Goal: Information Seeking & Learning: Learn about a topic

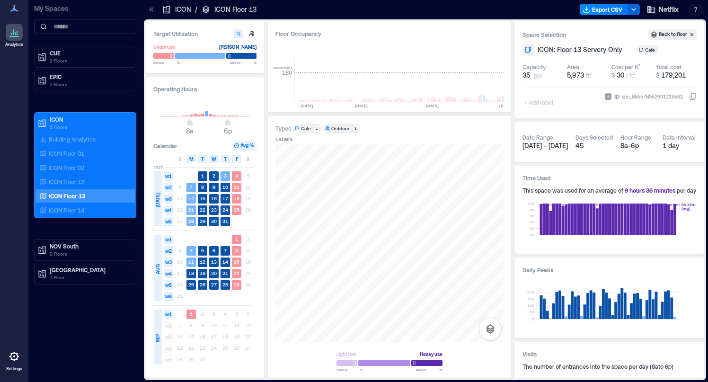
click at [406, 142] on div "Labels" at bounding box center [389, 139] width 228 height 8
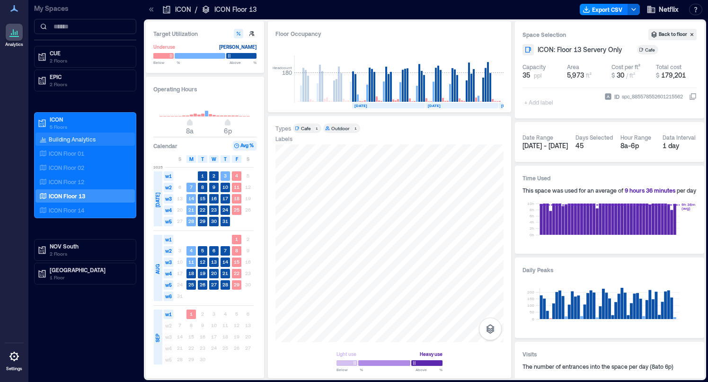
click at [83, 141] on p "Building Analytics" at bounding box center [72, 139] width 47 height 8
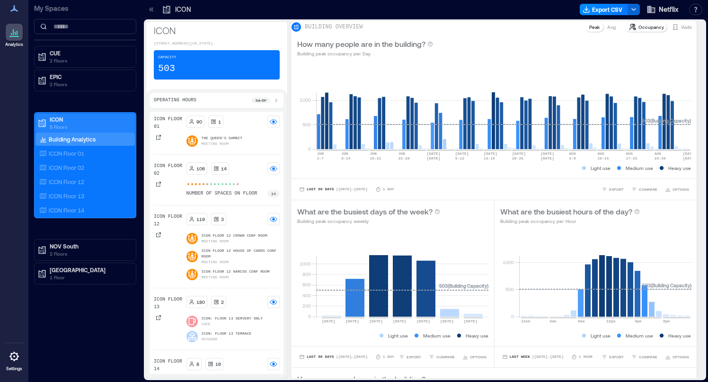
click at [65, 125] on p "5 Floors" at bounding box center [89, 127] width 79 height 8
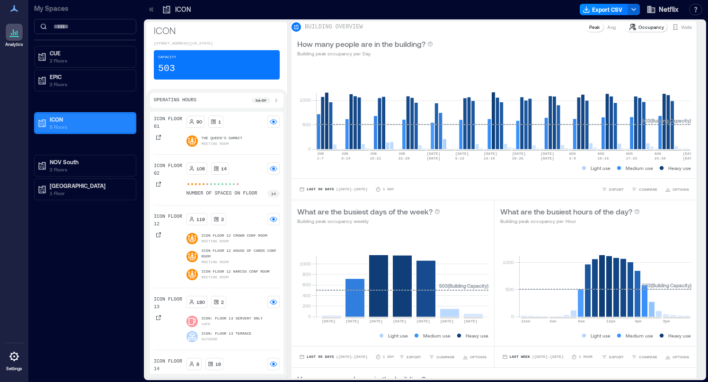
click at [65, 125] on p "5 Floors" at bounding box center [89, 127] width 79 height 8
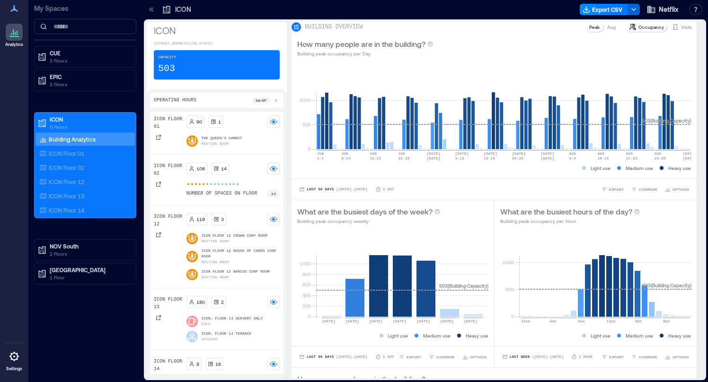
click at [70, 140] on p "Building Analytics" at bounding box center [72, 139] width 47 height 8
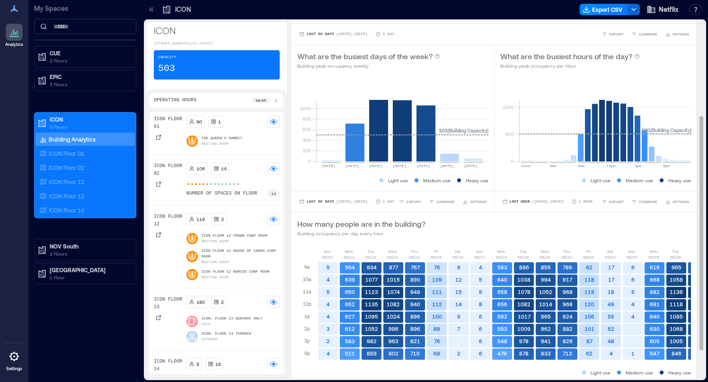
scroll to position [187, 0]
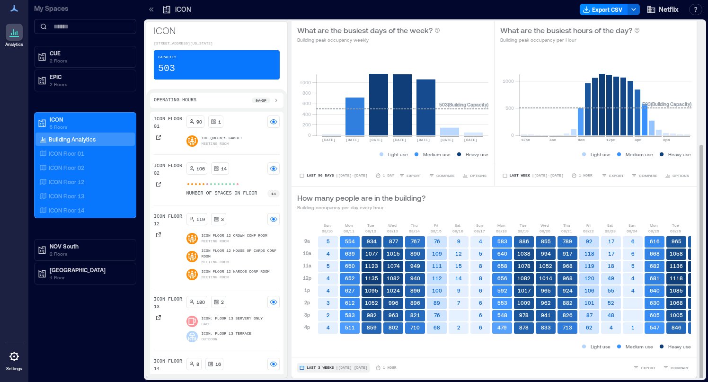
click at [366, 368] on span "| Aug 10 - Aug 30" at bounding box center [352, 368] width 32 height 0
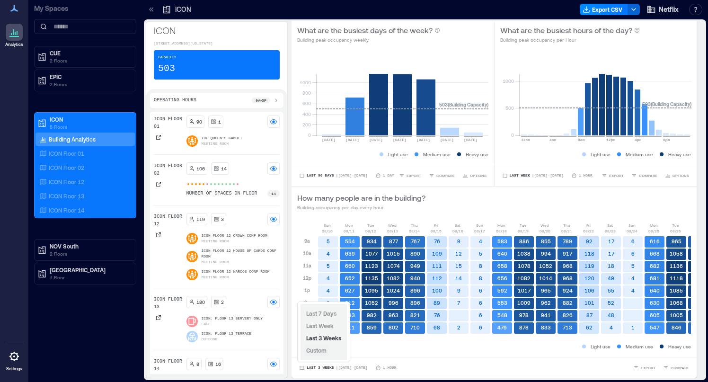
click at [325, 350] on span "Custom" at bounding box center [316, 350] width 20 height 7
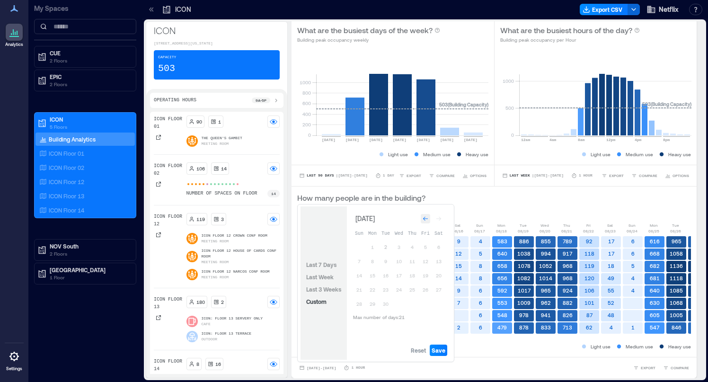
click at [423, 218] on icon "Go to previous month" at bounding box center [425, 219] width 6 height 6
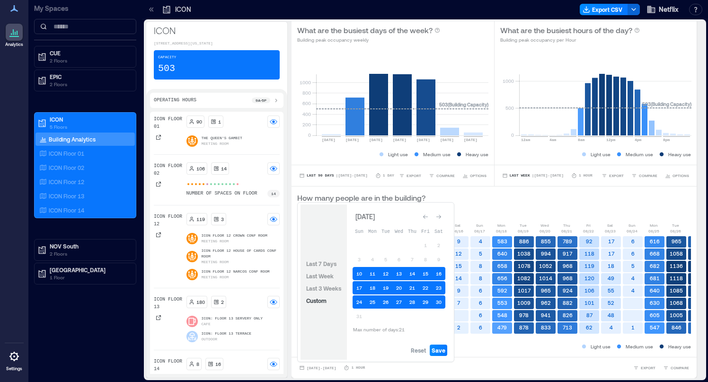
click at [423, 218] on icon "Go to previous month" at bounding box center [425, 217] width 6 height 6
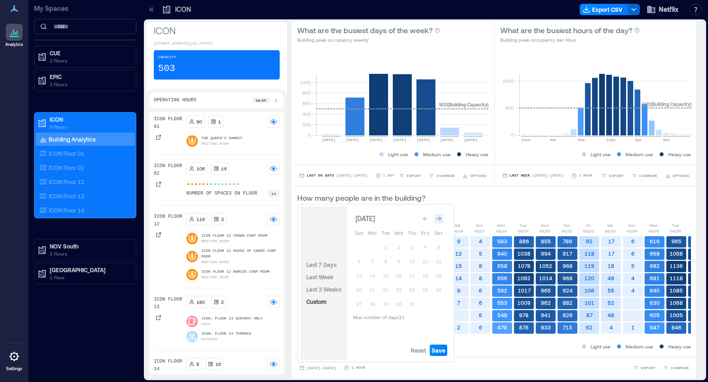
click at [442, 216] on div "Go to next month" at bounding box center [438, 218] width 9 height 9
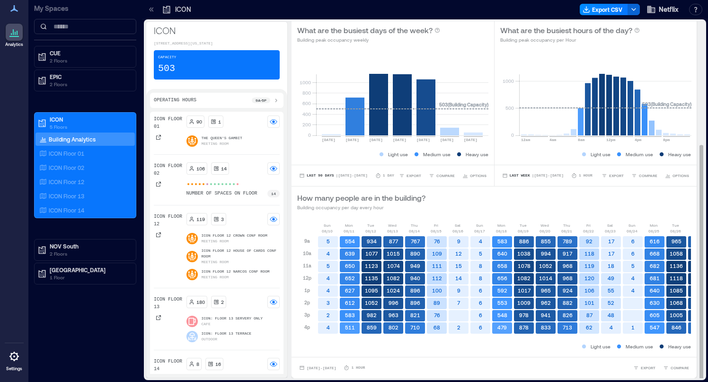
click at [473, 202] on div "How many people are in the building? Building occupancy per day every hour" at bounding box center [494, 201] width 394 height 19
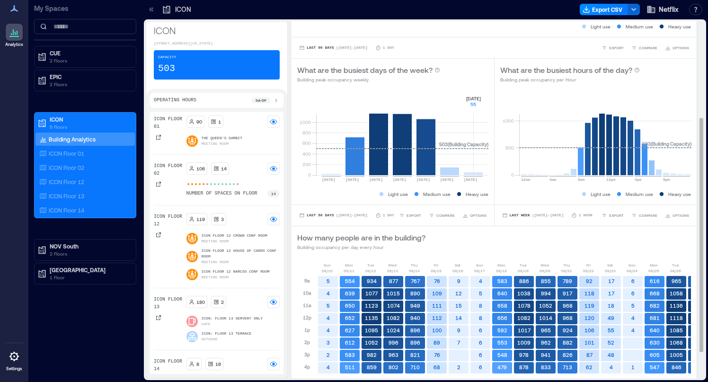
scroll to position [122, 0]
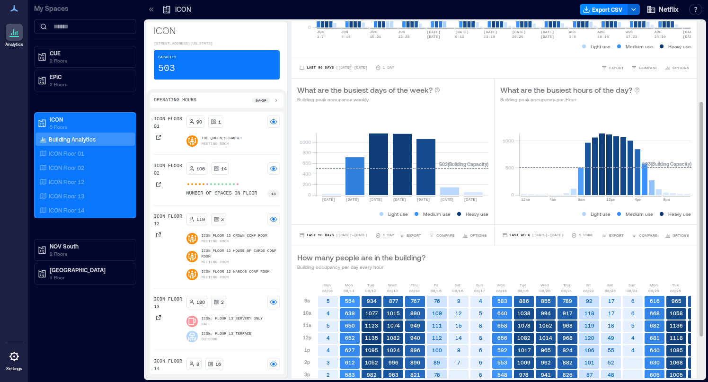
click at [315, 245] on div "Last 90 Days | Jun 2 - Sep 1 1 Day EXPORT COMPARE OPTIONS" at bounding box center [392, 234] width 202 height 21
click at [328, 235] on span "Last 90 Days" at bounding box center [319, 235] width 27 height 0
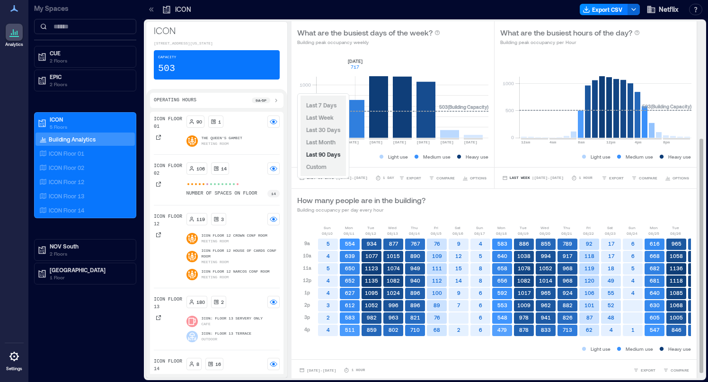
scroll to position [179, 0]
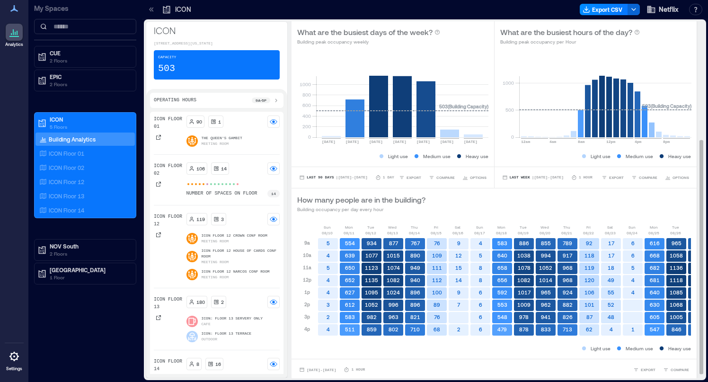
click at [470, 45] on div "What are the busiest days of the week? Building peak occupancy weekly" at bounding box center [392, 35] width 191 height 19
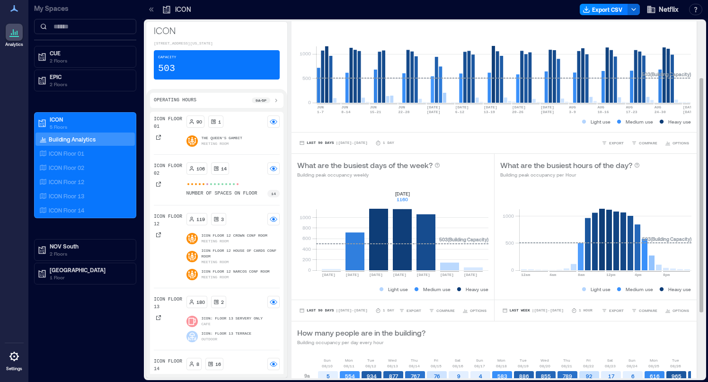
scroll to position [0, 0]
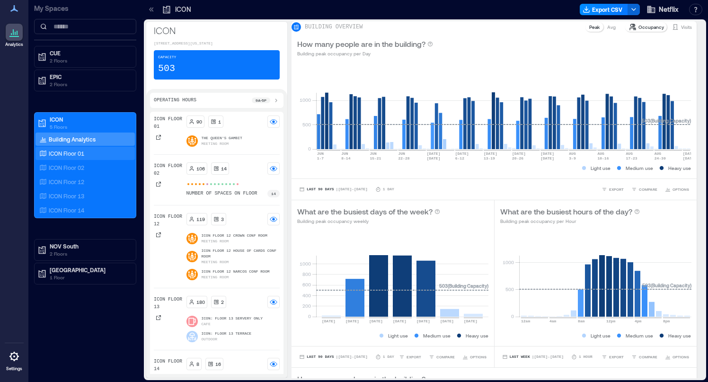
click at [71, 154] on p "ICON Floor 01" at bounding box center [66, 153] width 35 height 8
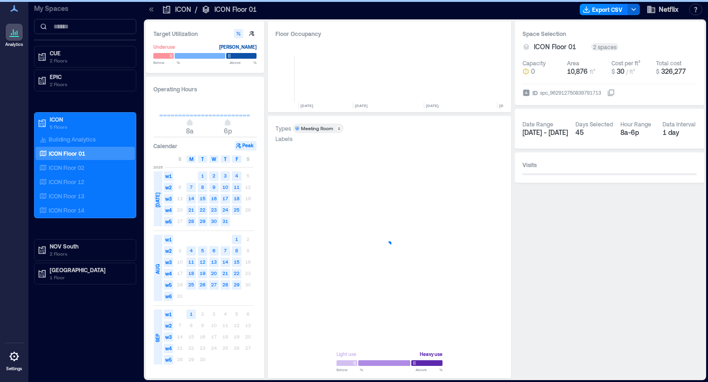
scroll to position [0, 3671]
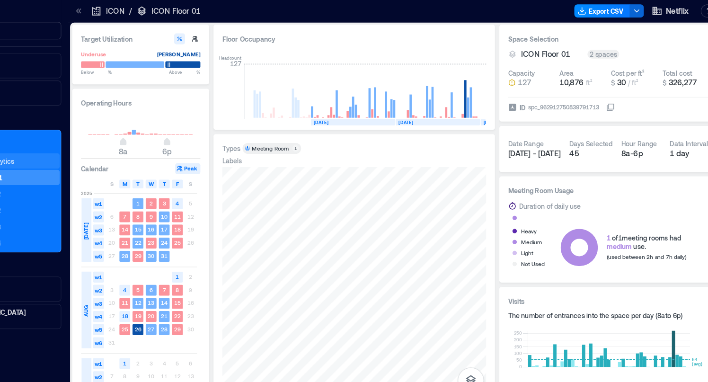
click at [101, 139] on div "Building Analytics" at bounding box center [84, 138] width 99 height 13
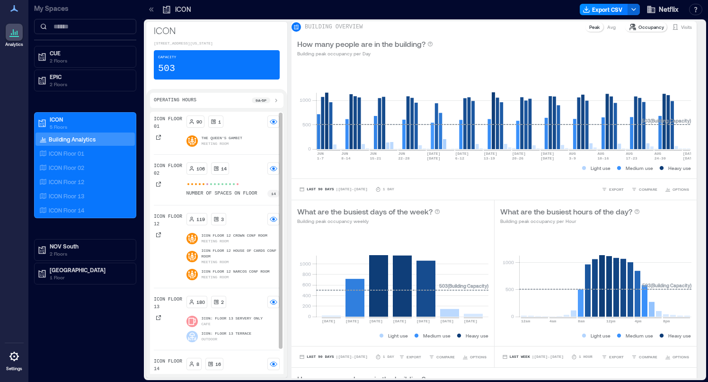
click at [226, 141] on p "The Queen's Gambit" at bounding box center [221, 138] width 41 height 6
click at [216, 125] on div "1" at bounding box center [215, 122] width 10 height 8
click at [218, 141] on p "The Queen's Gambit" at bounding box center [221, 138] width 41 height 6
click at [157, 140] on icon at bounding box center [159, 137] width 6 height 6
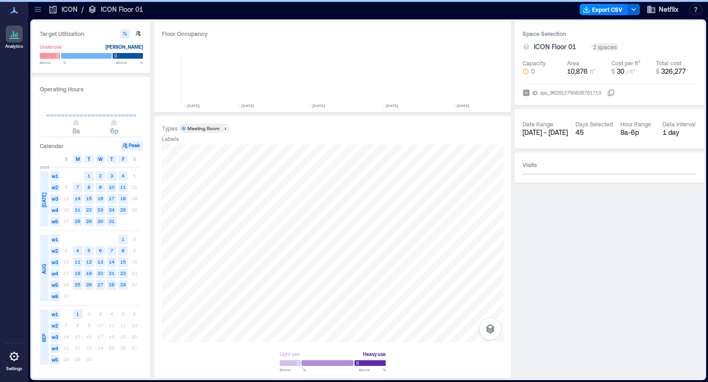
scroll to position [0, 3557]
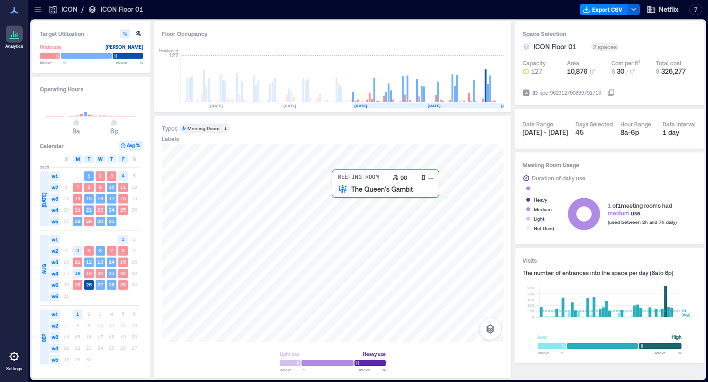
click at [354, 211] on div at bounding box center [332, 243] width 341 height 198
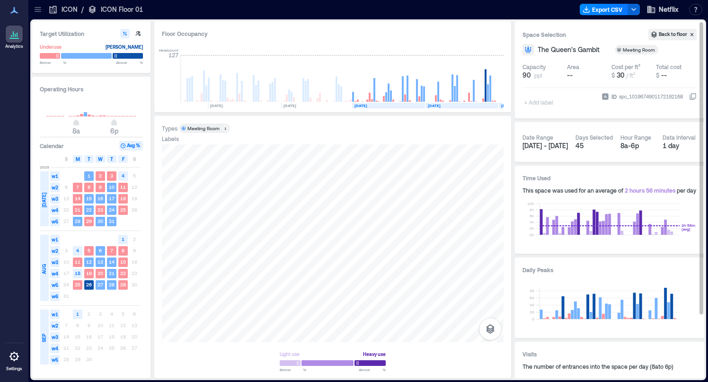
click at [541, 150] on div "Date Range Jul 1 - Sep 1" at bounding box center [544, 142] width 45 height 25
click at [548, 144] on span "[DATE] - [DATE]" at bounding box center [544, 145] width 45 height 8
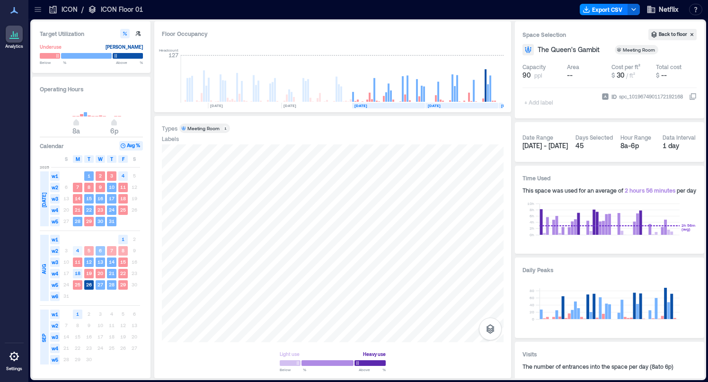
click at [50, 253] on span "w2" at bounding box center [54, 250] width 9 height 9
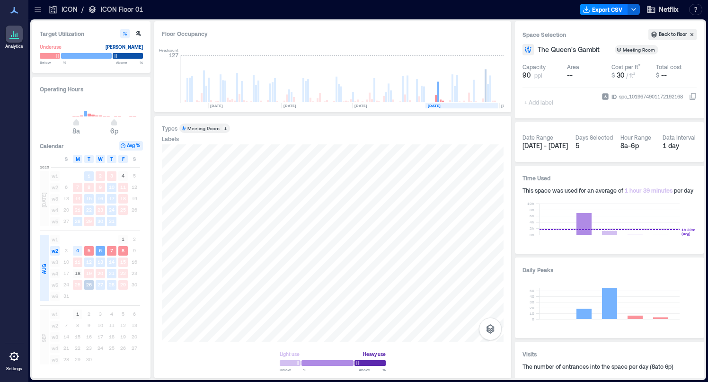
drag, startPoint x: 57, startPoint y: 242, endPoint x: 55, endPoint y: 295, distance: 53.0
click at [55, 295] on div "w1 1 2 w2 3 4 5 6 7 8 9 w3 10 11 12 13 14 15 16 w4 17 18 19 20 21 22 23 w5 24 2…" at bounding box center [94, 268] width 91 height 68
click at [56, 260] on span "w3" at bounding box center [54, 261] width 9 height 9
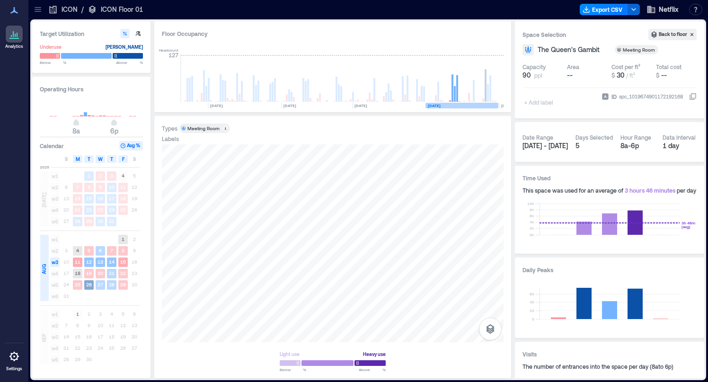
click at [42, 263] on div "AUG" at bounding box center [43, 268] width 9 height 15
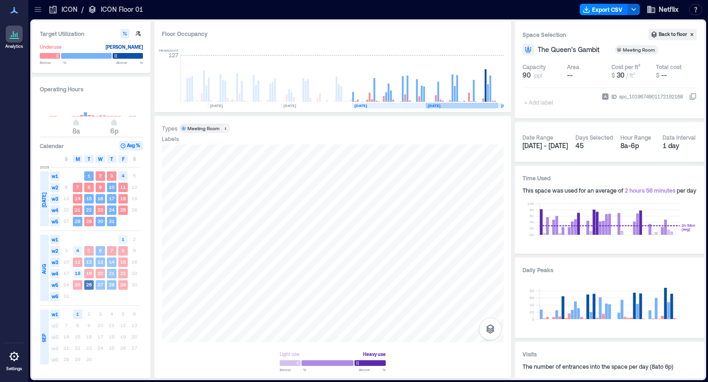
click at [42, 263] on div "AUG" at bounding box center [43, 268] width 9 height 15
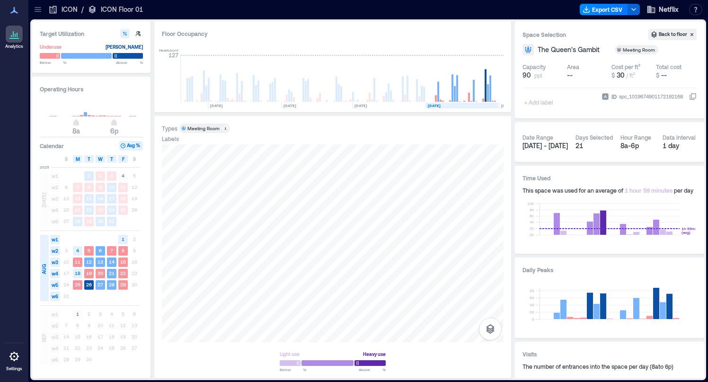
click at [19, 35] on icon at bounding box center [14, 33] width 11 height 11
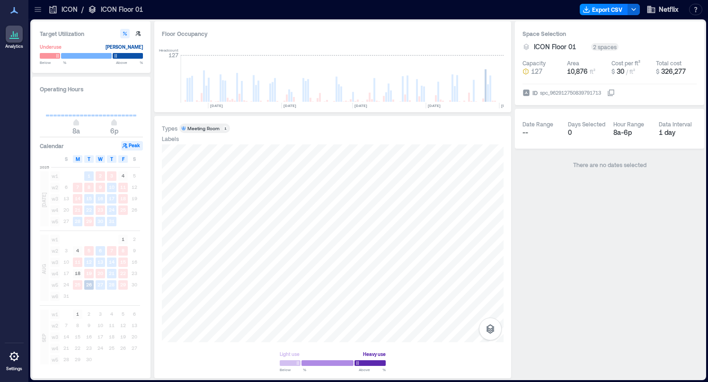
click at [110, 7] on p "ICON Floor 01" at bounding box center [122, 9] width 42 height 9
click at [72, 8] on p "ICON" at bounding box center [69, 9] width 16 height 9
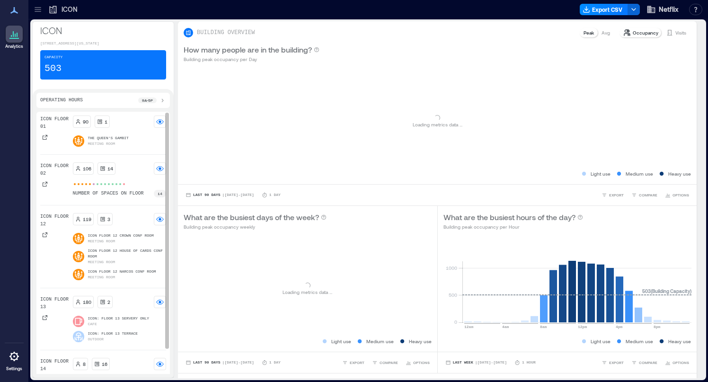
click at [110, 244] on p "Meeting Room" at bounding box center [101, 241] width 27 height 6
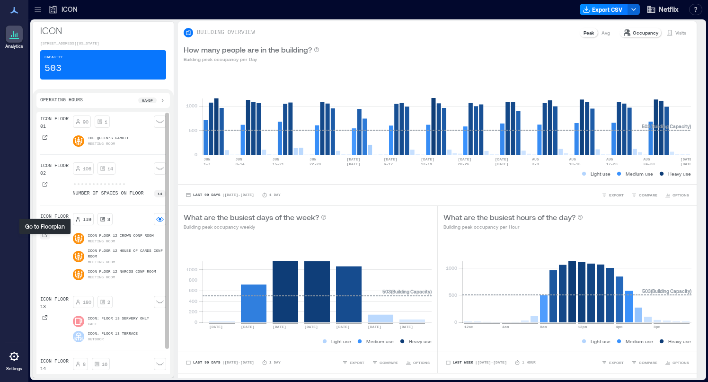
click at [48, 239] on div at bounding box center [44, 234] width 9 height 9
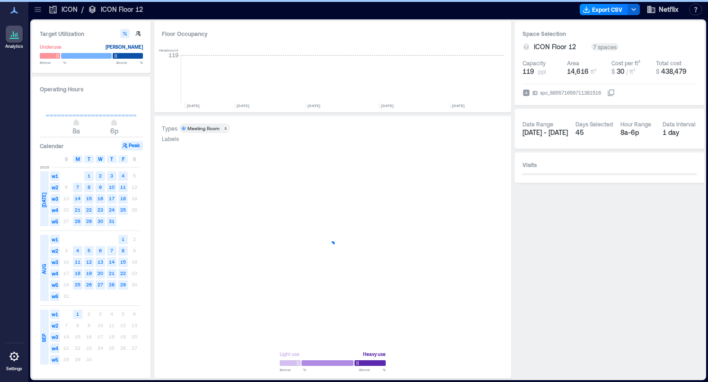
scroll to position [0, 3553]
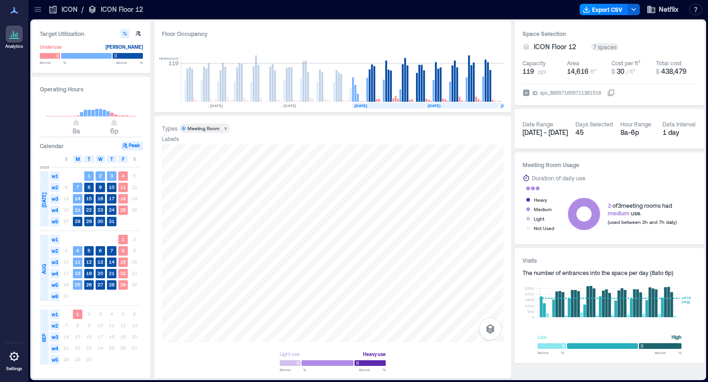
click at [584, 233] on div "Target Utilization Underuse Critical mass Below ** % Above ** % Operating Hours…" at bounding box center [368, 199] width 672 height 357
click at [42, 270] on span "AUG" at bounding box center [44, 269] width 8 height 10
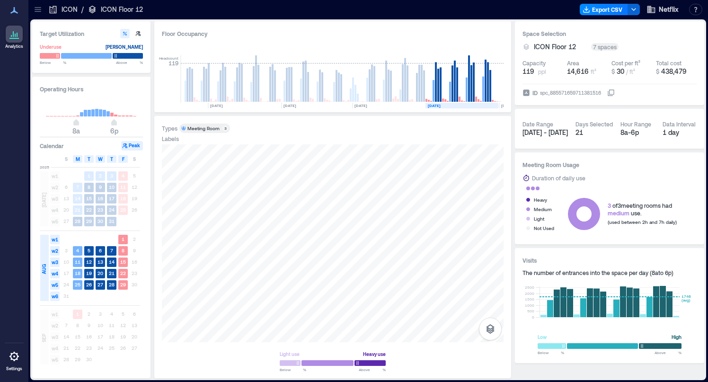
click at [298, 339] on div "Light use Heavy use Below ** % Above ** %" at bounding box center [332, 257] width 341 height 226
click at [407, 186] on div at bounding box center [332, 243] width 341 height 198
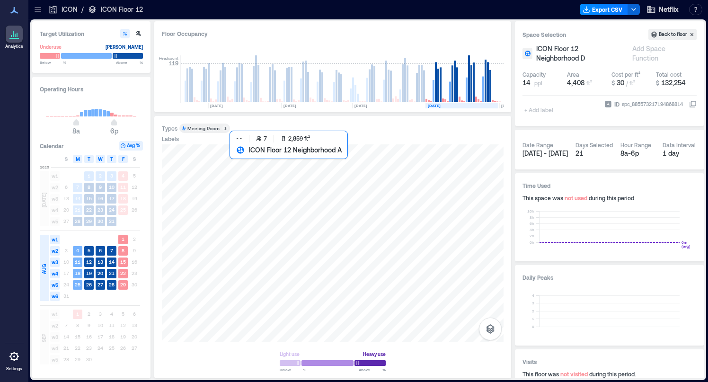
click at [309, 191] on div at bounding box center [332, 243] width 341 height 198
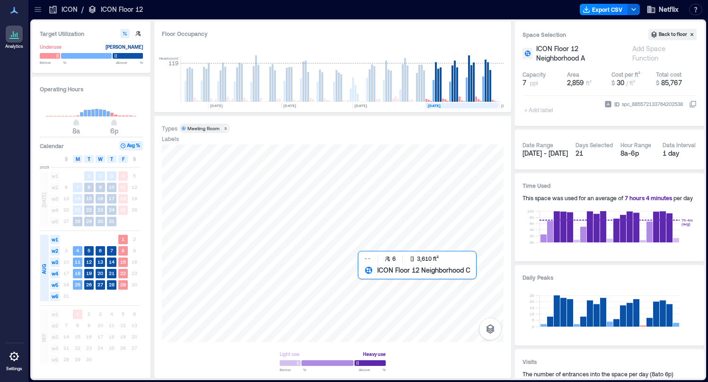
click at [406, 295] on div at bounding box center [332, 243] width 341 height 198
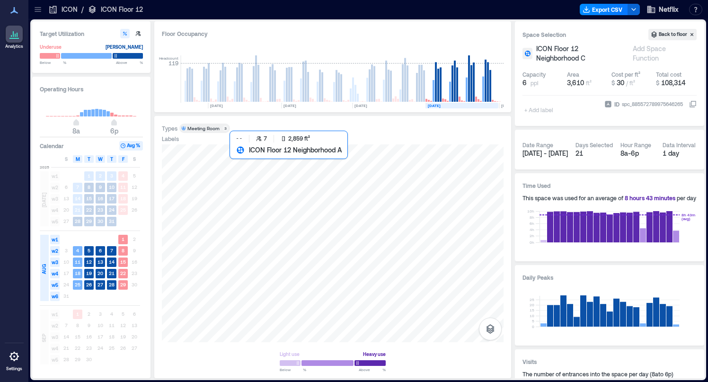
click at [277, 193] on div at bounding box center [332, 243] width 341 height 198
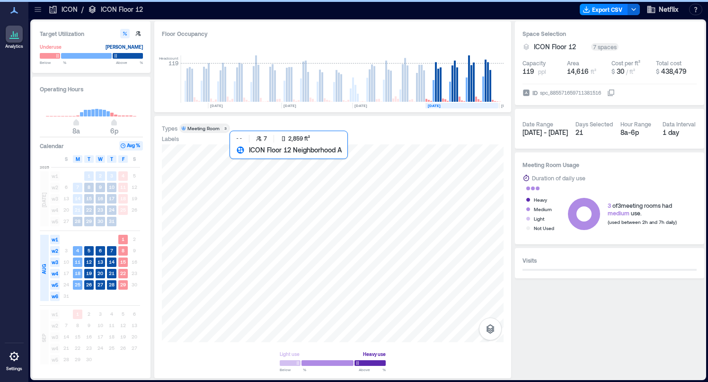
click at [251, 180] on div at bounding box center [332, 243] width 341 height 198
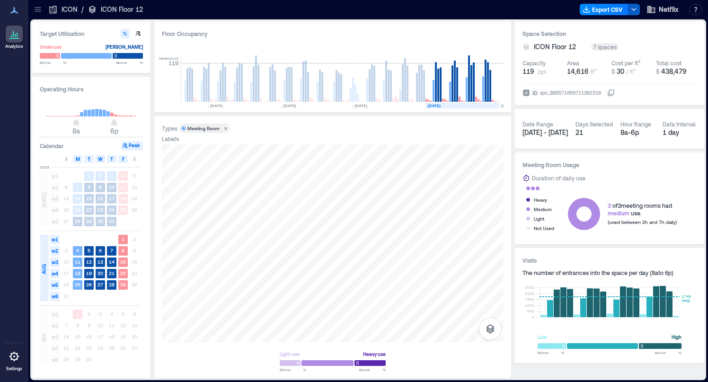
click at [635, 13] on icon "button" at bounding box center [634, 10] width 8 height 8
click at [517, 9] on div at bounding box center [362, 9] width 426 height 15
click at [616, 7] on button "Export CSV" at bounding box center [603, 9] width 48 height 11
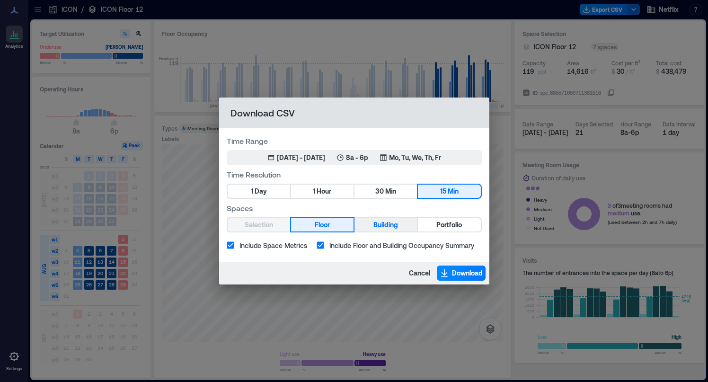
click at [393, 225] on span "Building" at bounding box center [385, 225] width 25 height 12
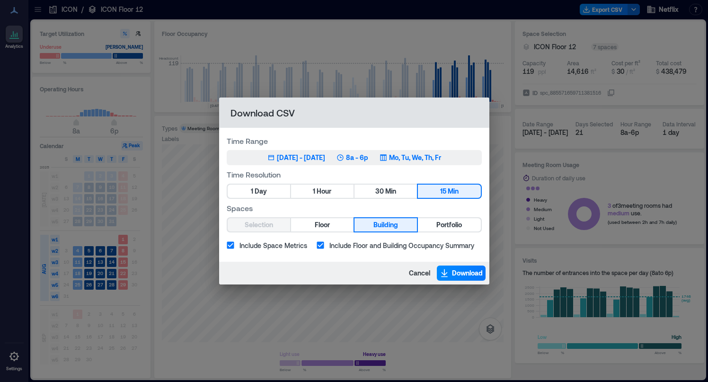
click at [426, 157] on p "Mo, Tu, We, Th, Fr" at bounding box center [415, 157] width 52 height 9
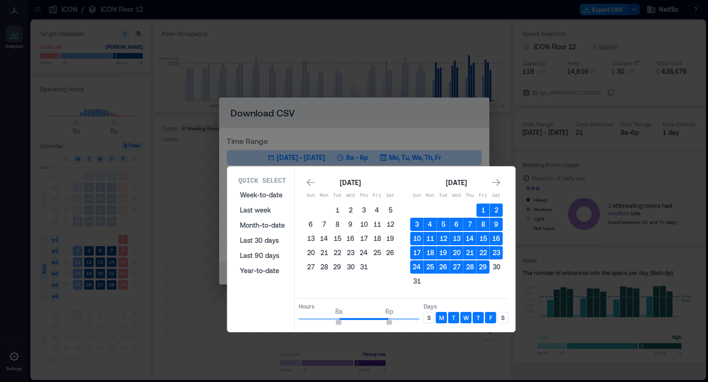
click at [439, 318] on p "M" at bounding box center [441, 318] width 5 height 8
click at [494, 320] on div "F" at bounding box center [490, 317] width 11 height 11
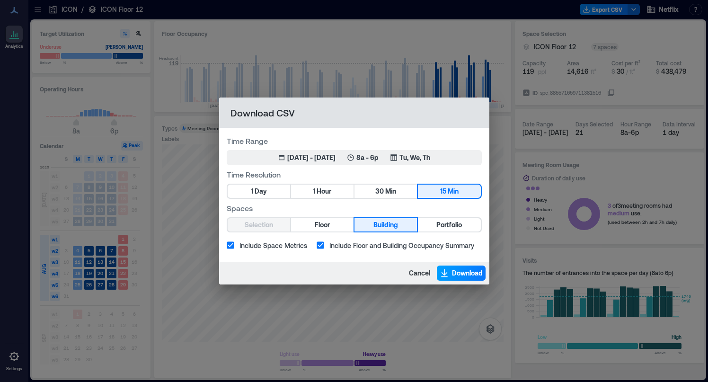
click at [449, 268] on button "Download" at bounding box center [461, 272] width 49 height 15
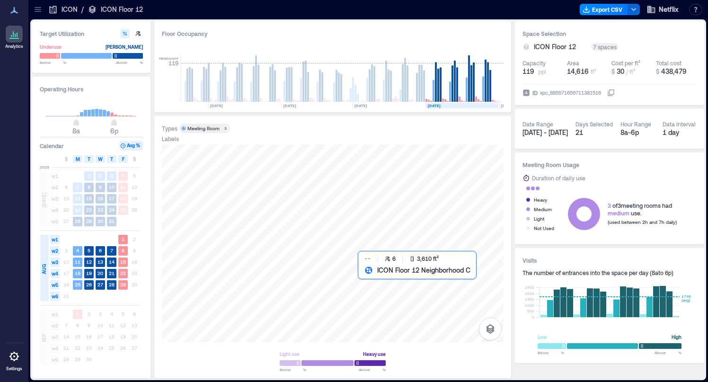
click at [452, 285] on div at bounding box center [332, 243] width 341 height 198
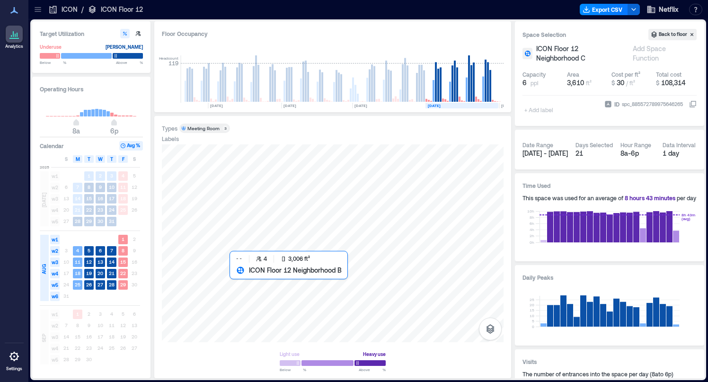
click at [330, 307] on div at bounding box center [332, 243] width 341 height 198
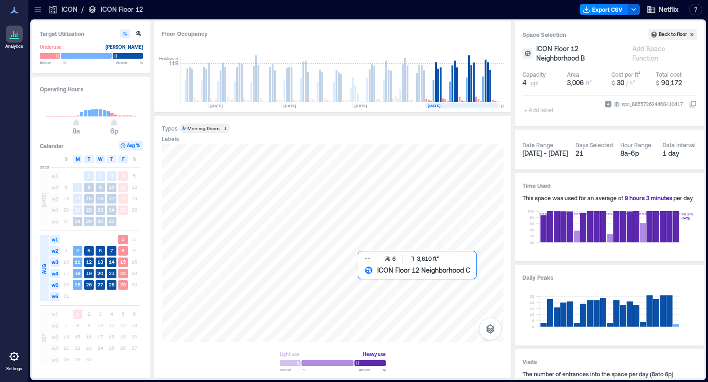
click at [410, 279] on div at bounding box center [332, 243] width 341 height 198
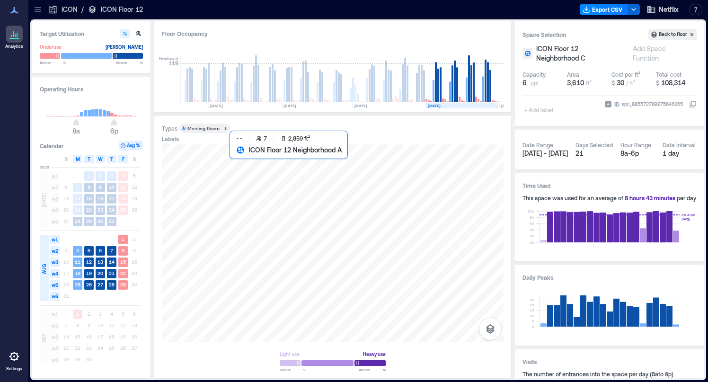
click at [315, 179] on div at bounding box center [332, 243] width 341 height 198
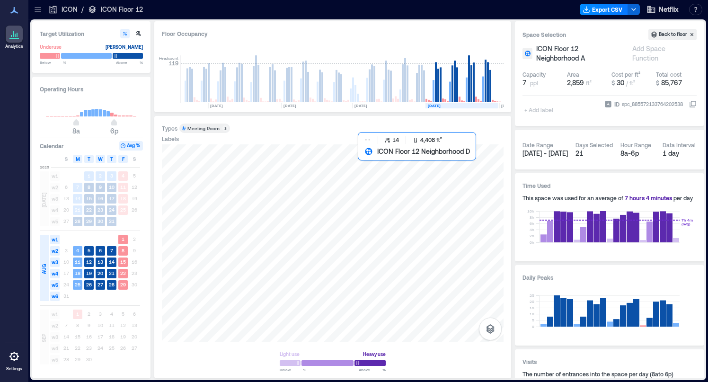
click at [422, 188] on div at bounding box center [332, 243] width 341 height 198
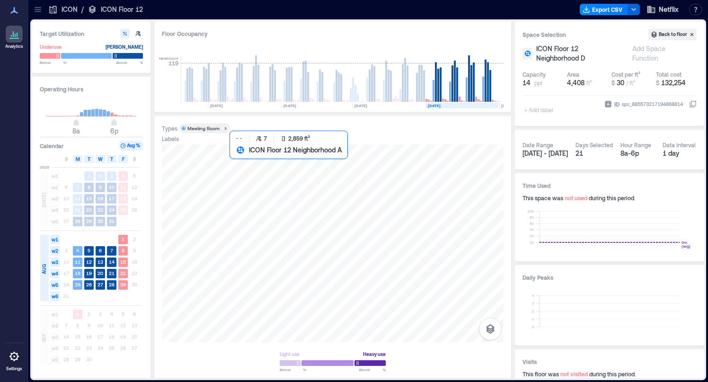
click at [291, 189] on div at bounding box center [332, 243] width 341 height 198
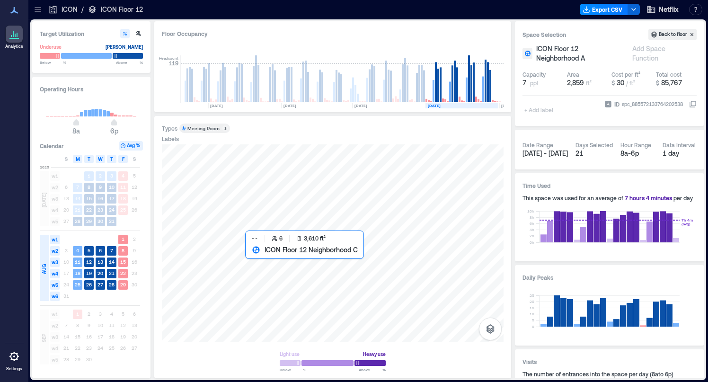
click at [336, 249] on div at bounding box center [332, 243] width 341 height 198
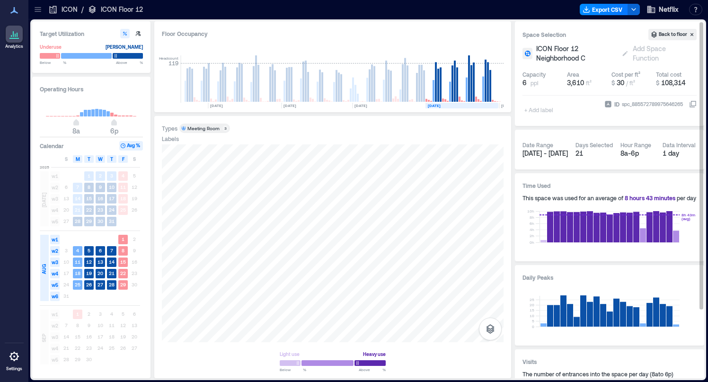
click at [566, 53] on span "ICON Floor 12 Neighborhood C" at bounding box center [576, 53] width 81 height 19
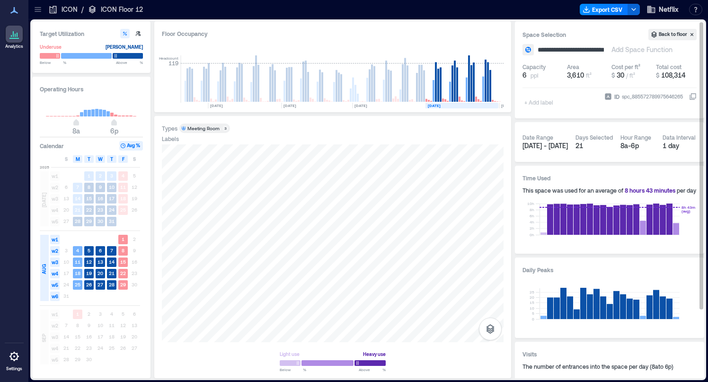
scroll to position [0, 19]
click at [67, 13] on p "ICON" at bounding box center [69, 9] width 16 height 9
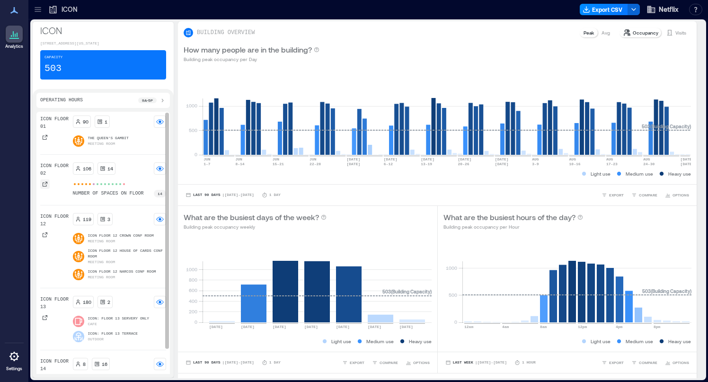
click at [47, 186] on icon at bounding box center [45, 184] width 5 height 5
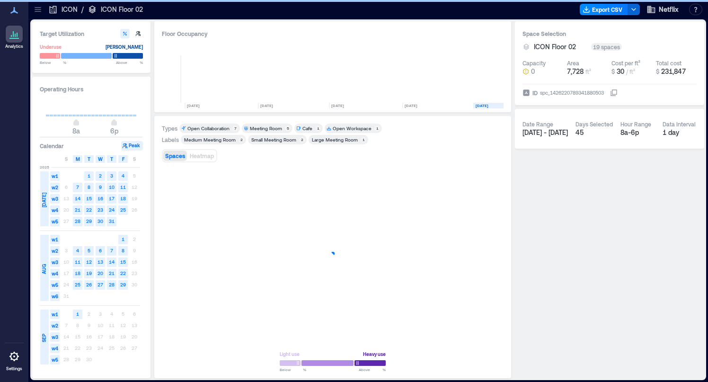
scroll to position [0, 121]
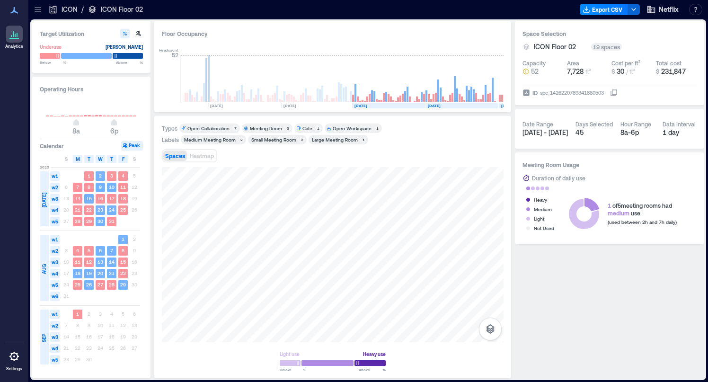
click at [68, 9] on p "ICON" at bounding box center [69, 9] width 16 height 9
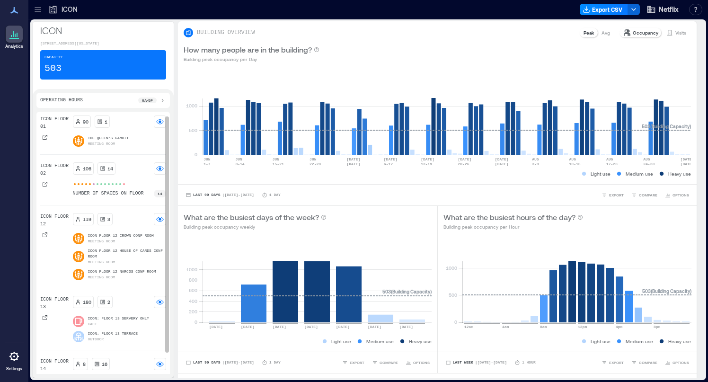
scroll to position [28, 0]
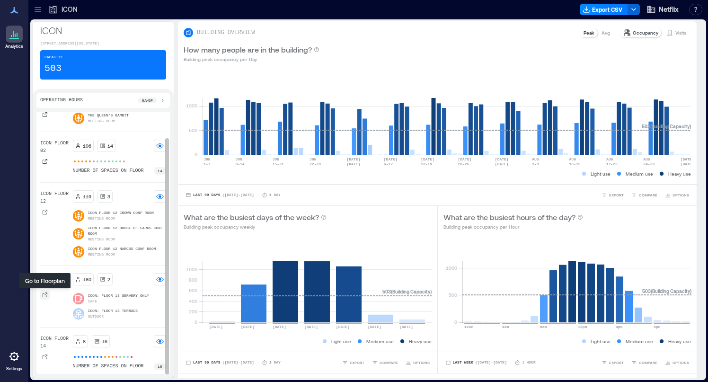
click at [47, 294] on icon at bounding box center [45, 295] width 6 height 6
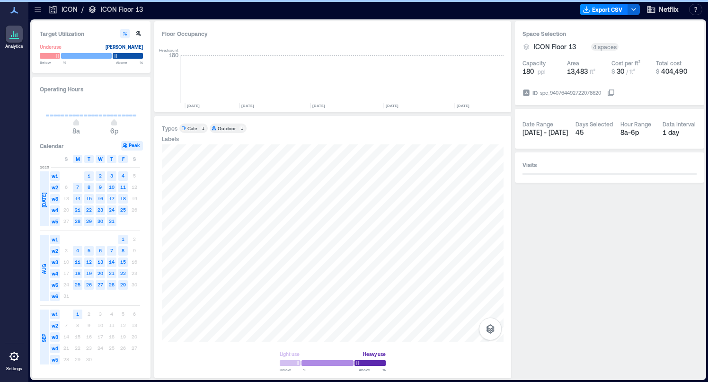
scroll to position [0, 3557]
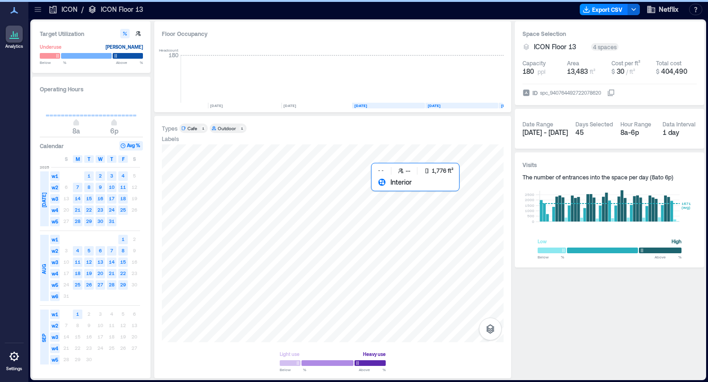
click at [436, 206] on div at bounding box center [332, 243] width 341 height 198
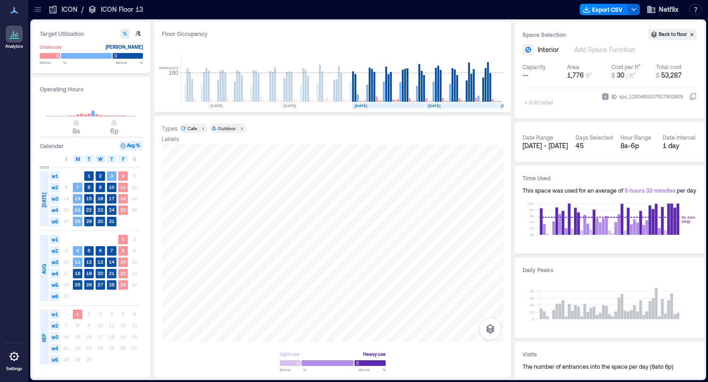
click at [61, 12] on p "ICON" at bounding box center [69, 9] width 16 height 9
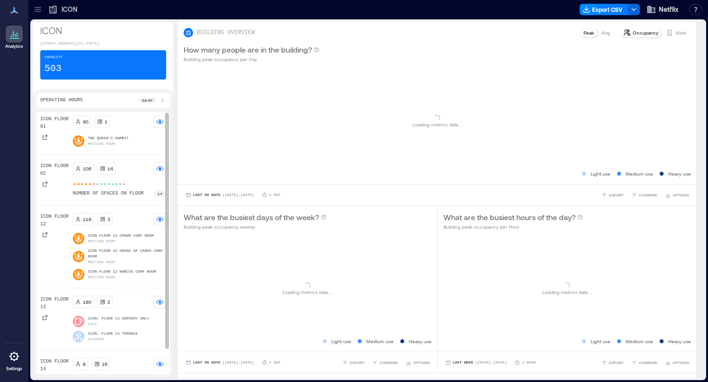
scroll to position [28, 0]
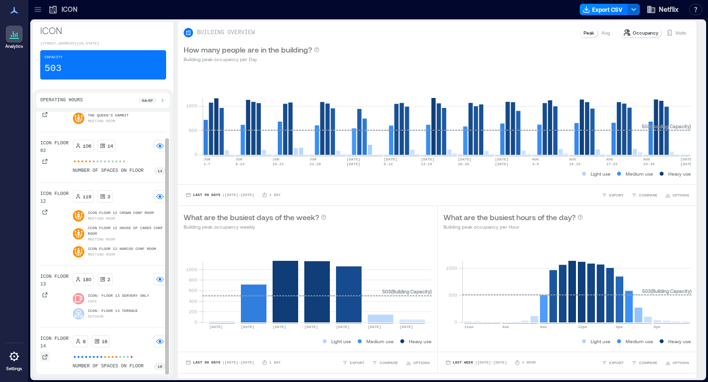
click at [48, 357] on div at bounding box center [44, 356] width 9 height 9
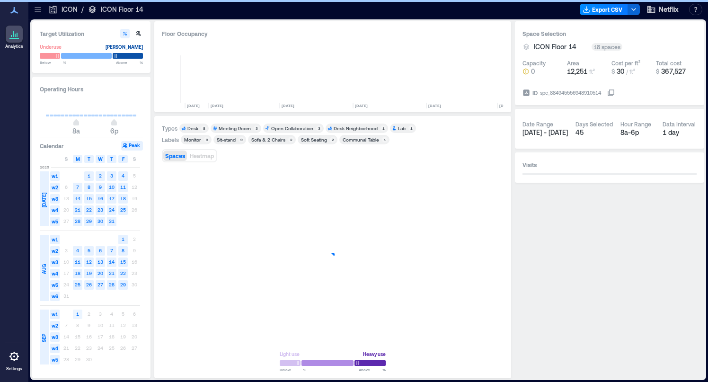
scroll to position [0, 3382]
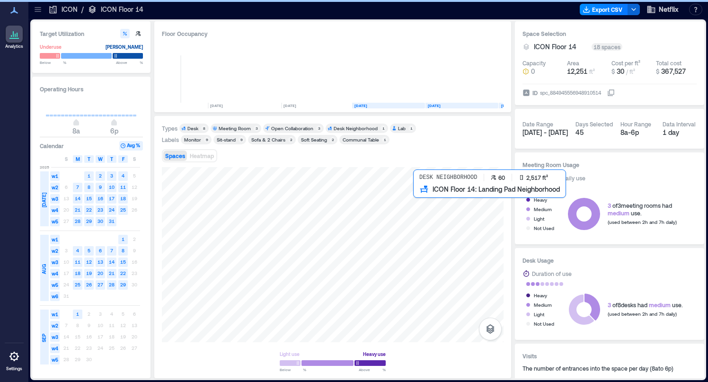
click at [427, 237] on div at bounding box center [332, 254] width 341 height 175
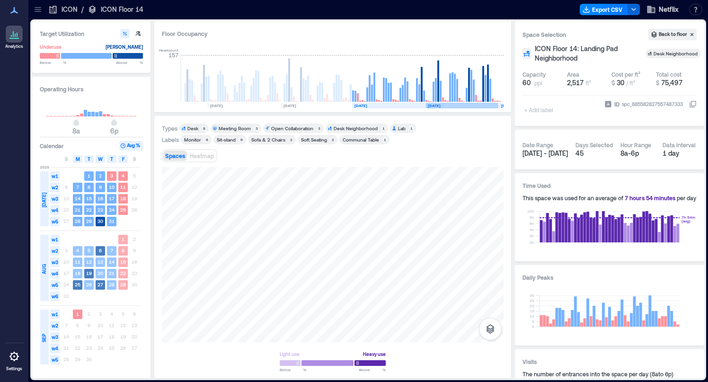
click at [43, 271] on span "AUG" at bounding box center [44, 269] width 8 height 10
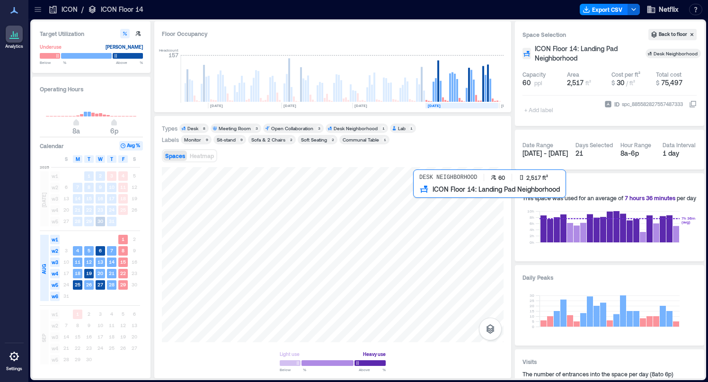
click at [425, 227] on div at bounding box center [332, 254] width 341 height 175
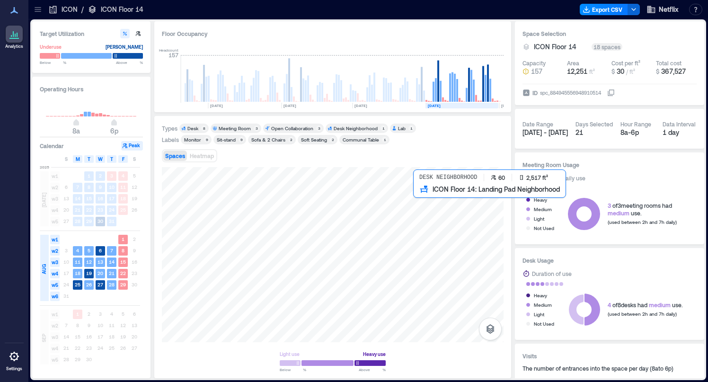
click at [425, 227] on div at bounding box center [332, 254] width 341 height 175
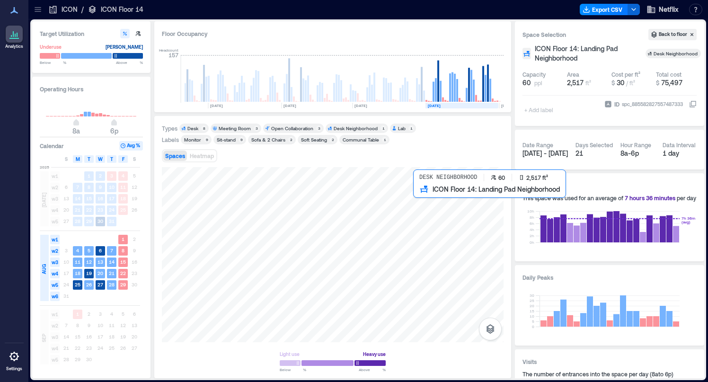
click at [427, 219] on div at bounding box center [332, 254] width 341 height 175
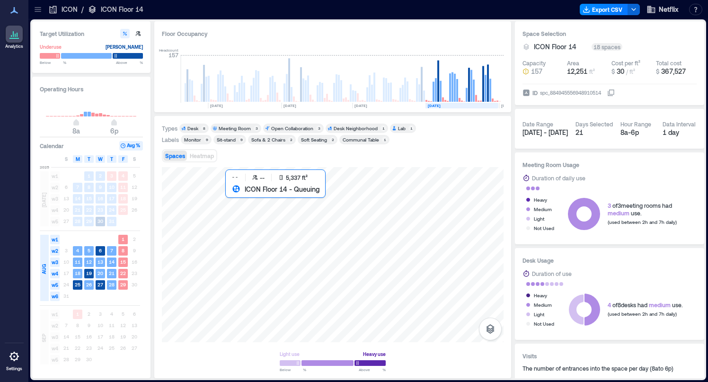
click at [304, 217] on div at bounding box center [332, 254] width 341 height 175
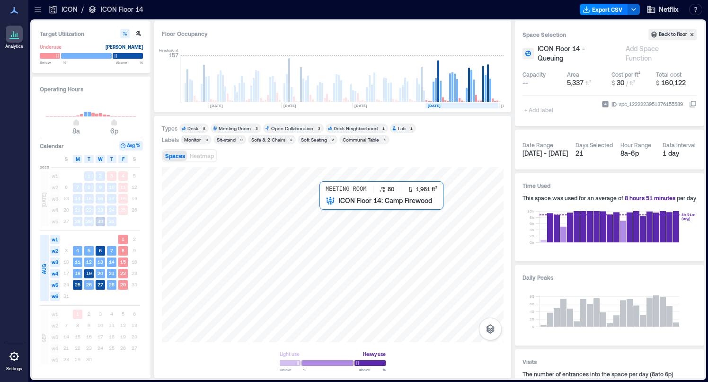
click at [350, 218] on div at bounding box center [332, 254] width 341 height 175
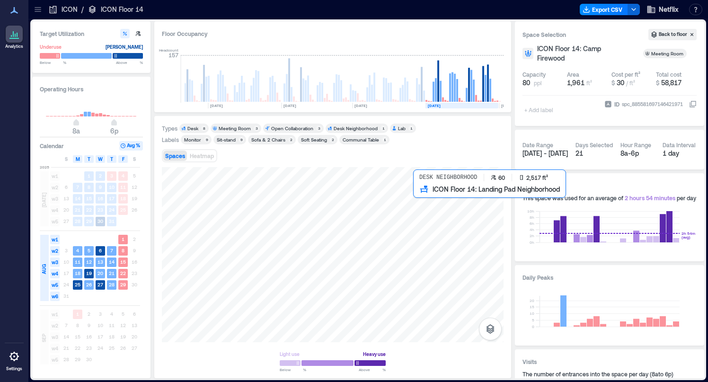
click at [425, 214] on div at bounding box center [332, 254] width 341 height 175
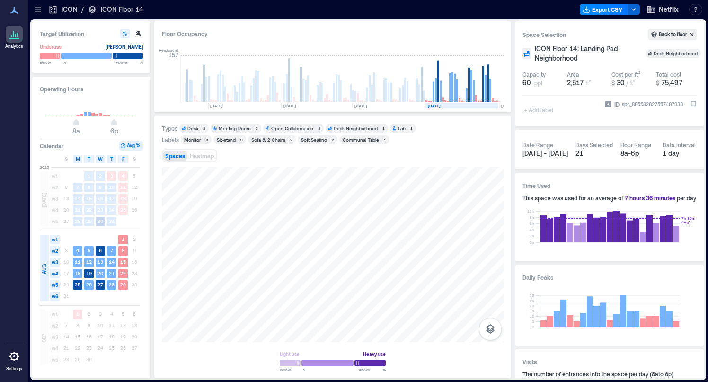
click at [111, 9] on p "ICON Floor 14" at bounding box center [122, 9] width 43 height 9
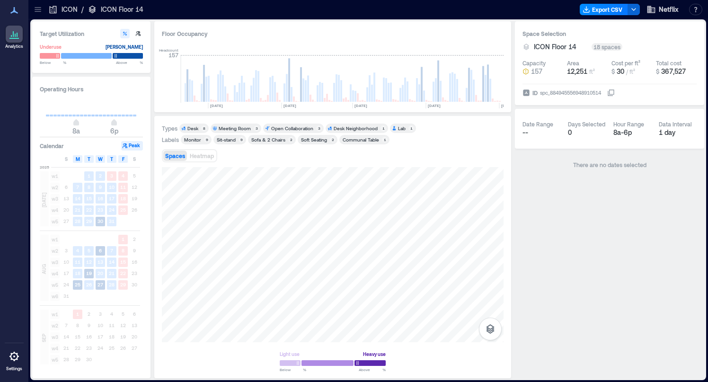
click at [60, 11] on div "ICON" at bounding box center [62, 9] width 29 height 9
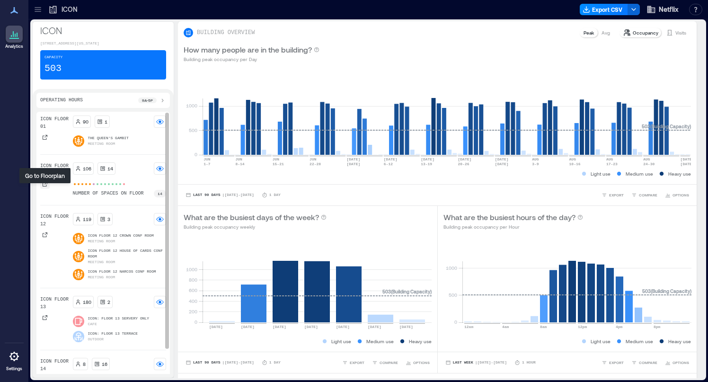
click at [47, 187] on icon at bounding box center [45, 184] width 6 height 6
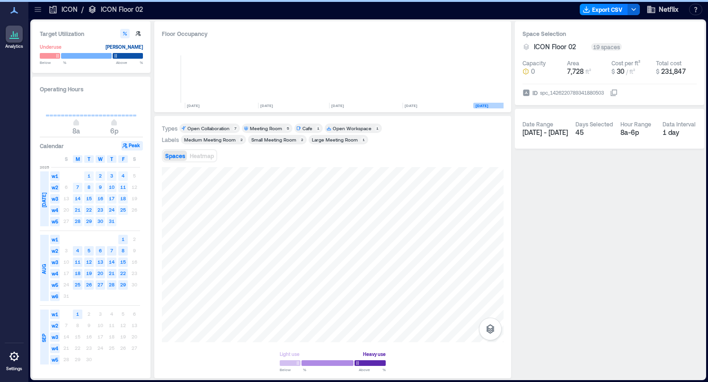
scroll to position [0, 121]
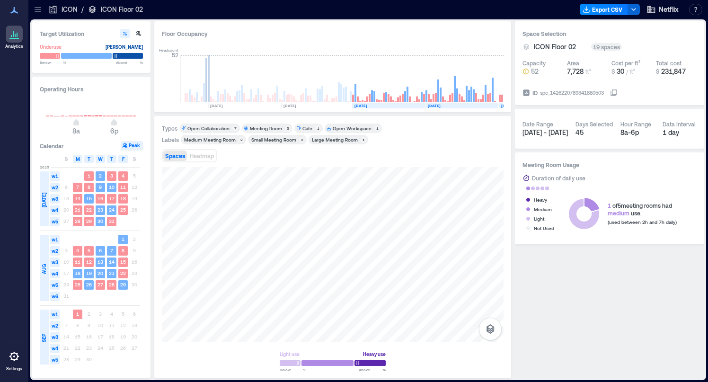
click at [70, 12] on p "ICON" at bounding box center [69, 9] width 16 height 9
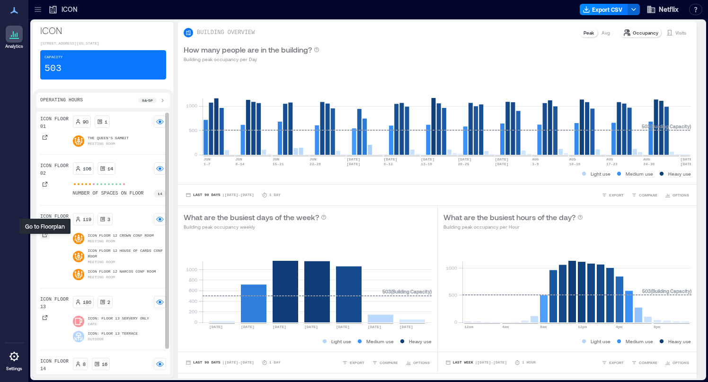
click at [46, 237] on icon at bounding box center [45, 235] width 6 height 6
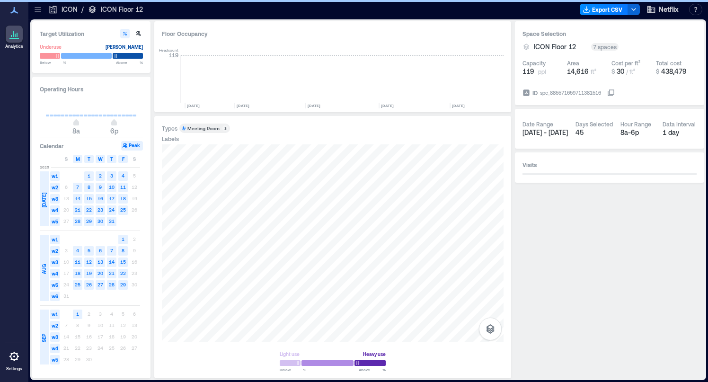
scroll to position [0, 3553]
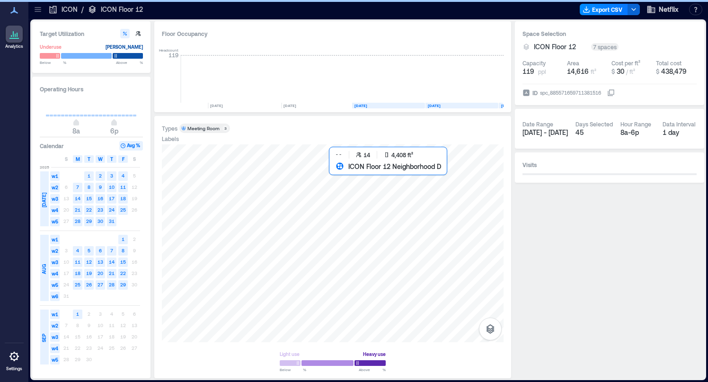
click at [367, 209] on div at bounding box center [332, 243] width 341 height 198
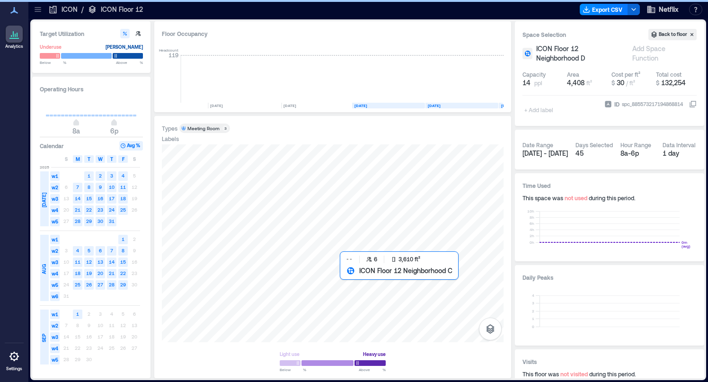
click at [385, 306] on div at bounding box center [332, 243] width 341 height 198
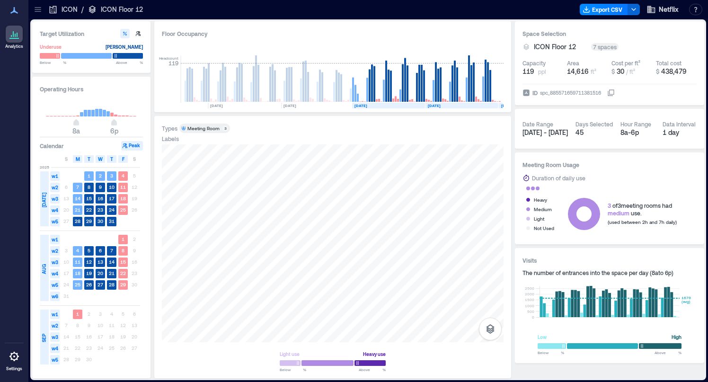
click at [67, 8] on p "ICON" at bounding box center [69, 9] width 16 height 9
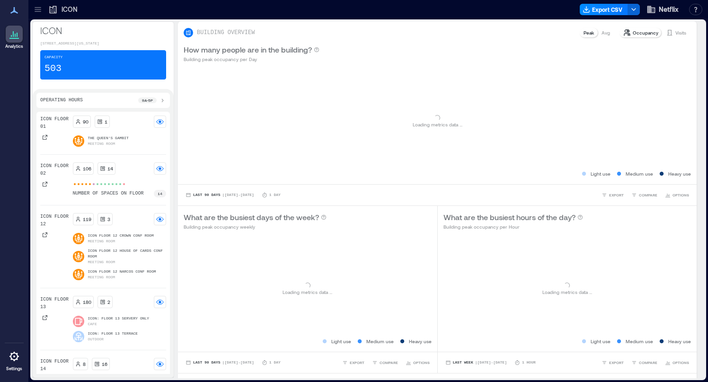
click at [67, 8] on p "ICON" at bounding box center [69, 9] width 16 height 9
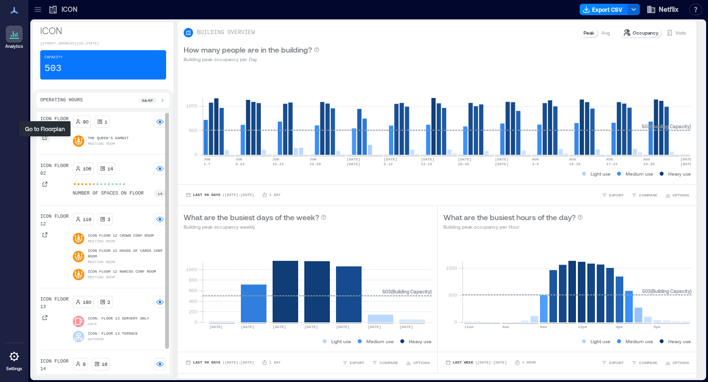
click at [44, 140] on icon at bounding box center [45, 137] width 6 height 6
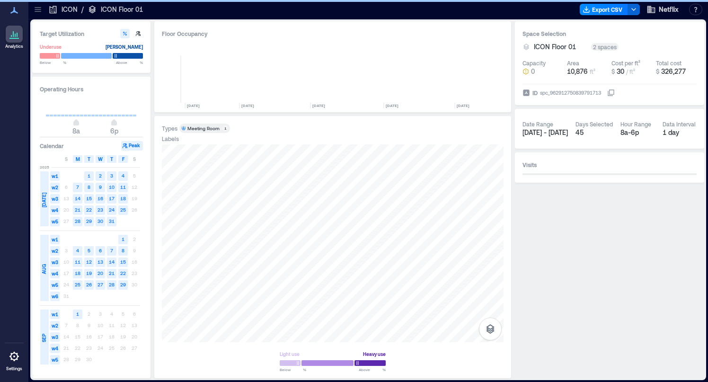
scroll to position [0, 3557]
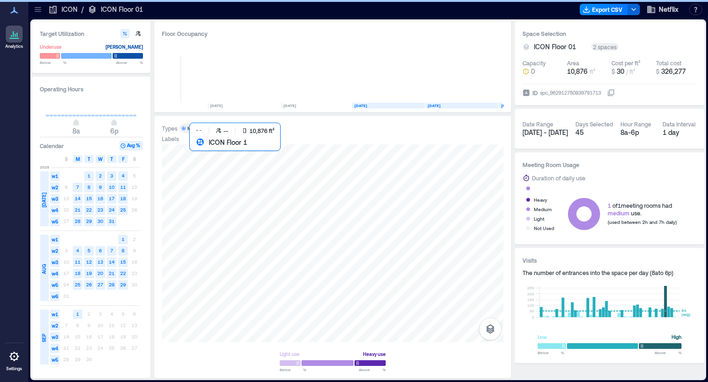
click at [362, 176] on div at bounding box center [332, 243] width 341 height 198
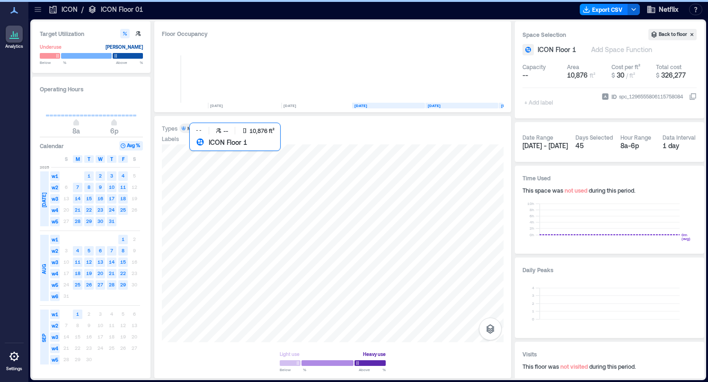
click at [383, 174] on div at bounding box center [332, 243] width 341 height 198
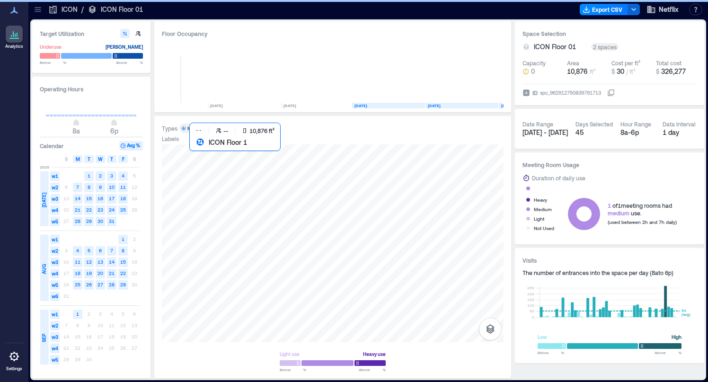
click at [399, 161] on div at bounding box center [332, 243] width 341 height 198
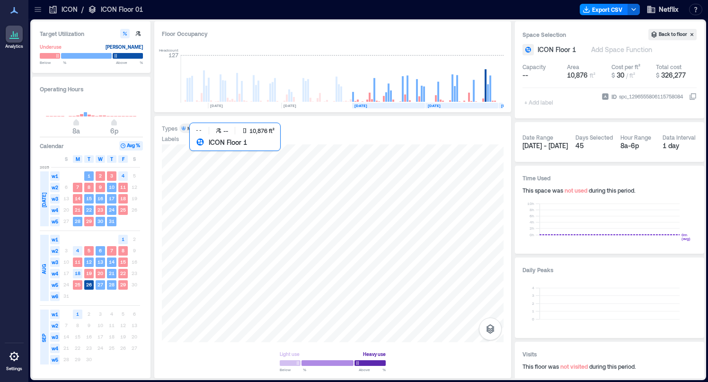
click at [381, 185] on div at bounding box center [332, 243] width 341 height 198
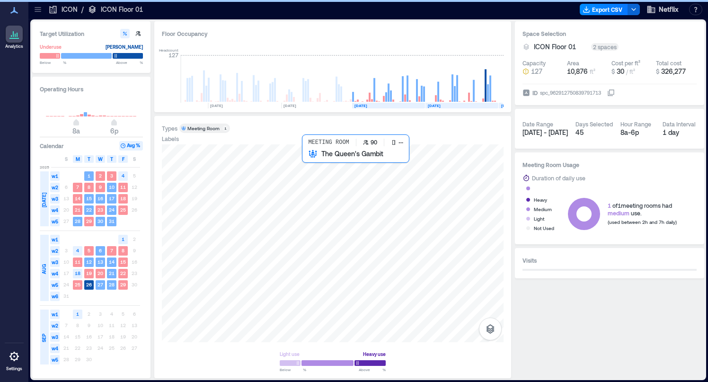
click at [326, 178] on div at bounding box center [332, 243] width 341 height 198
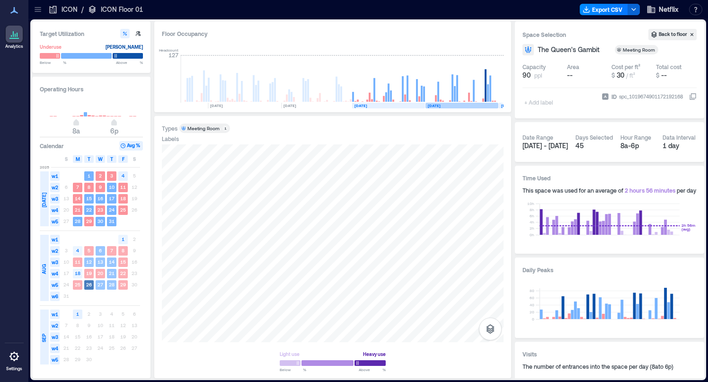
click at [42, 248] on div "AUG" at bounding box center [44, 268] width 9 height 66
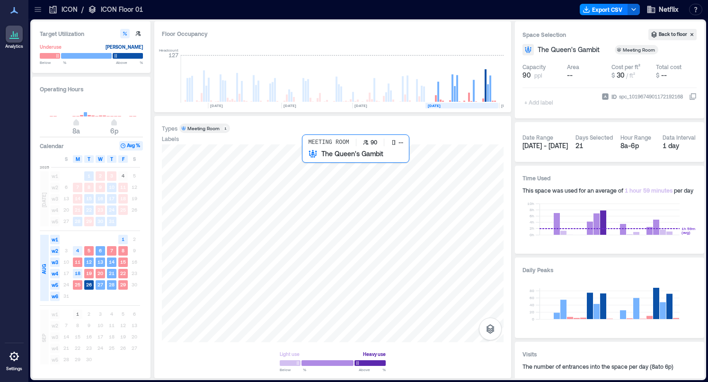
click at [313, 166] on div at bounding box center [332, 243] width 341 height 198
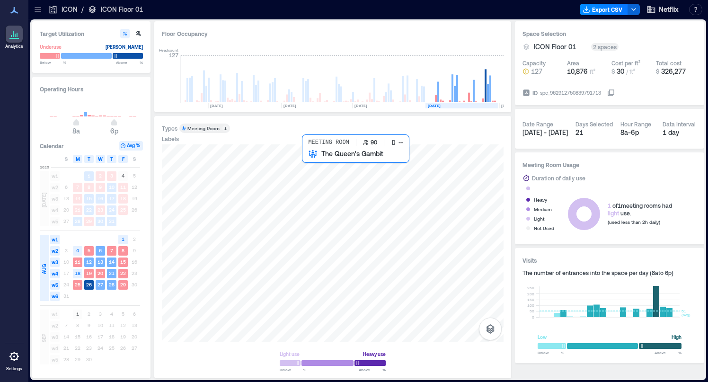
click at [320, 177] on div at bounding box center [332, 243] width 341 height 198
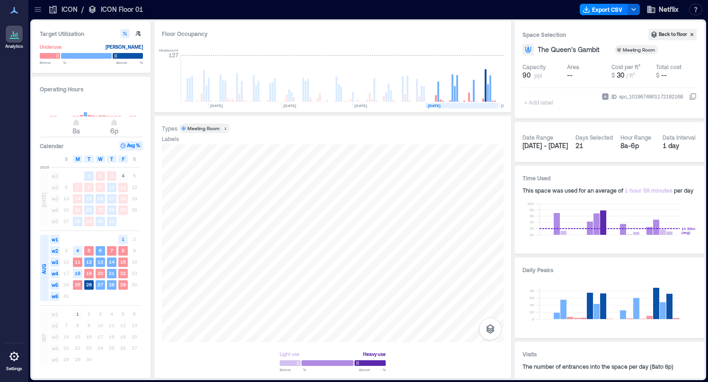
click at [71, 8] on p "ICON" at bounding box center [69, 9] width 16 height 9
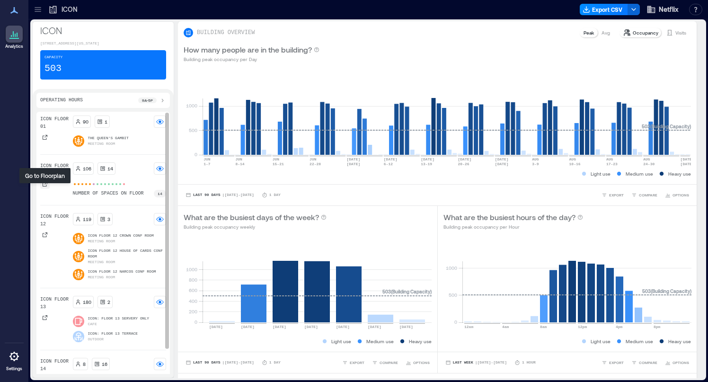
click at [44, 187] on icon at bounding box center [45, 184] width 6 height 6
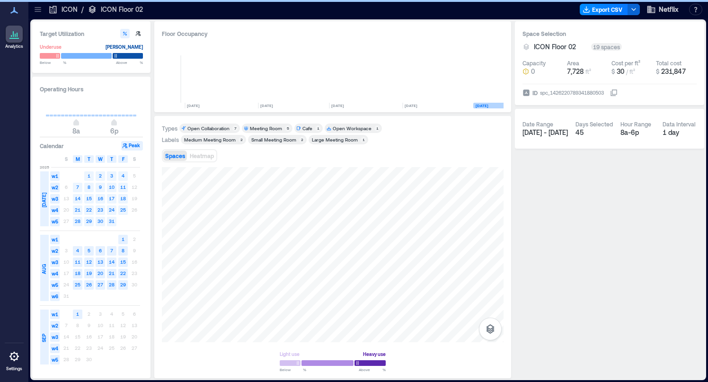
scroll to position [0, 121]
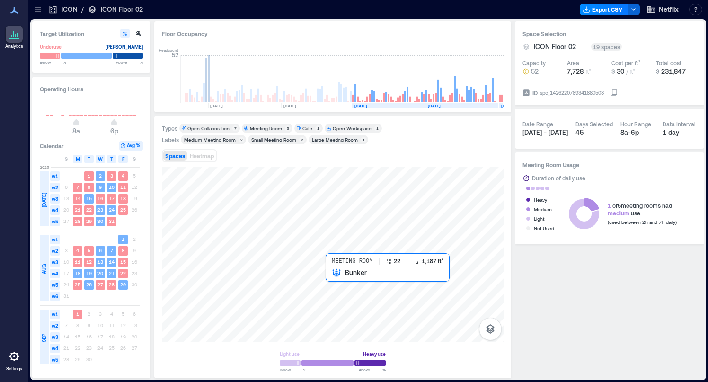
click at [356, 296] on div at bounding box center [332, 254] width 341 height 175
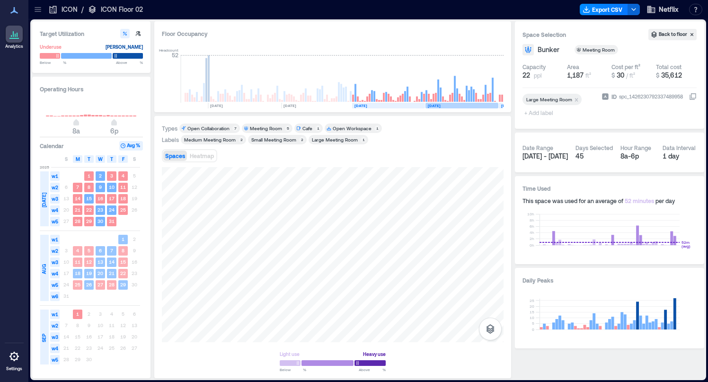
click at [42, 260] on div "AUG" at bounding box center [44, 268] width 9 height 66
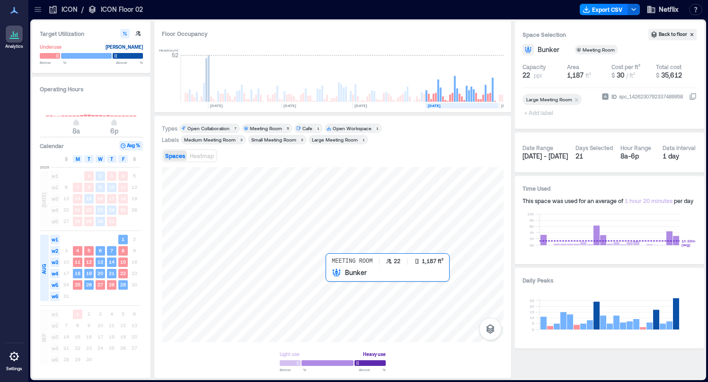
click at [345, 290] on div at bounding box center [332, 254] width 341 height 175
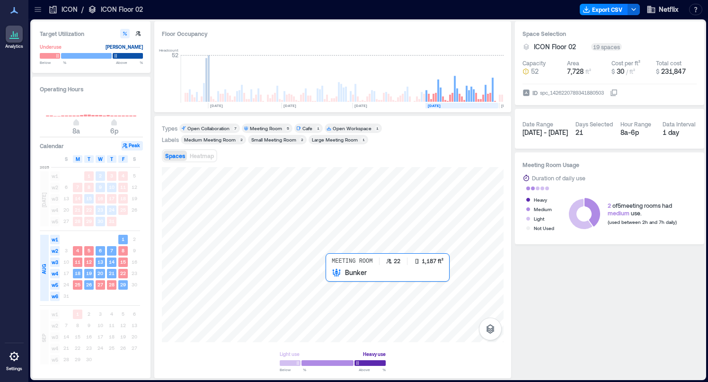
click at [345, 290] on div at bounding box center [332, 254] width 341 height 175
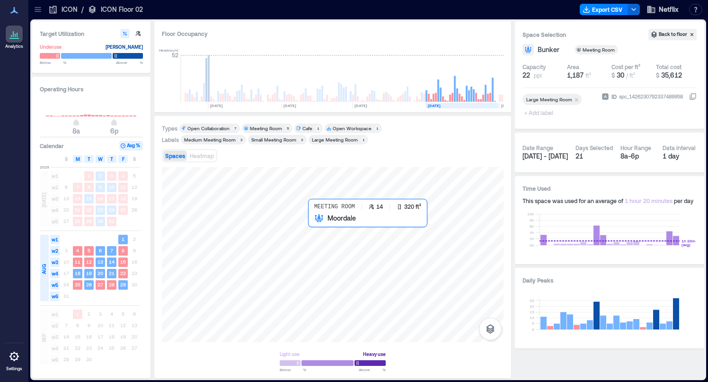
click at [328, 235] on div at bounding box center [332, 254] width 341 height 175
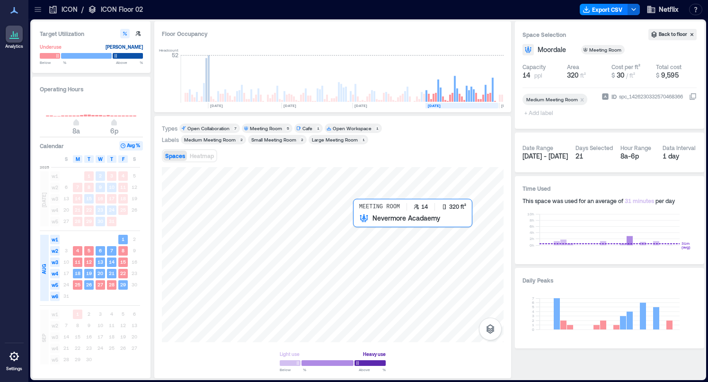
click at [371, 229] on div at bounding box center [332, 254] width 341 height 175
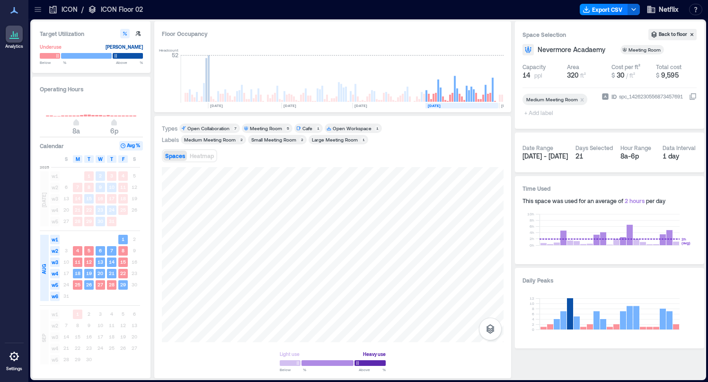
click at [69, 9] on p "ICON" at bounding box center [69, 9] width 16 height 9
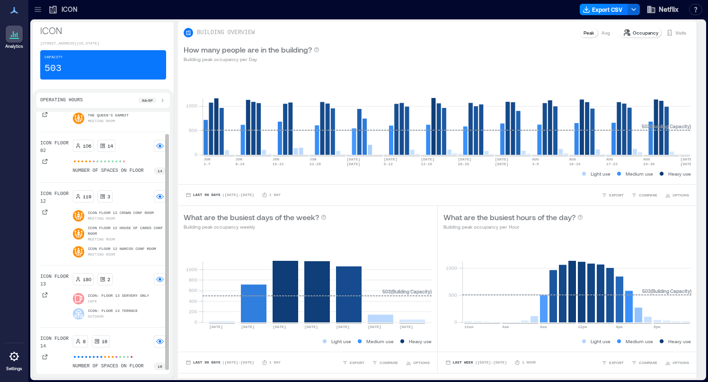
scroll to position [28, 0]
click at [48, 213] on div at bounding box center [44, 211] width 9 height 9
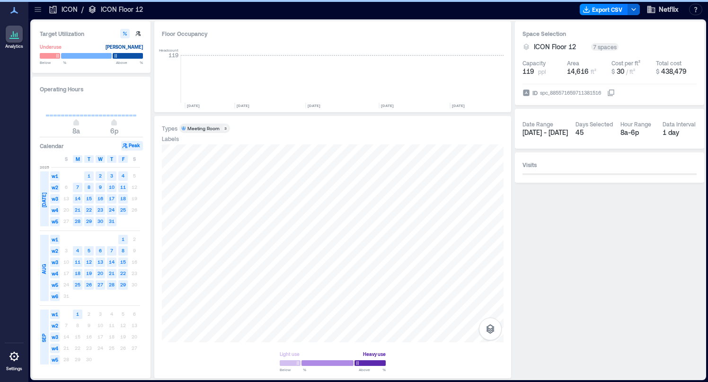
scroll to position [0, 3553]
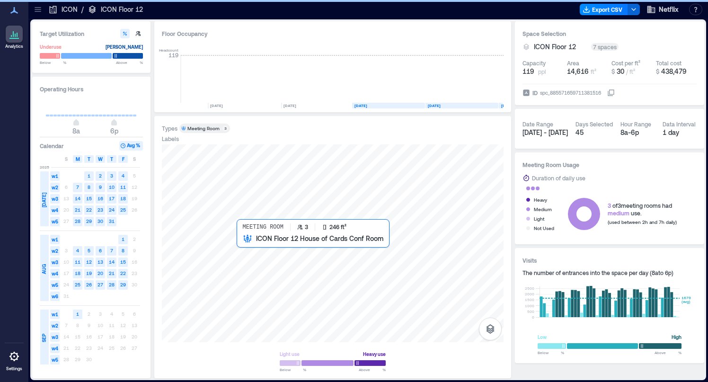
click at [246, 254] on div at bounding box center [332, 243] width 341 height 198
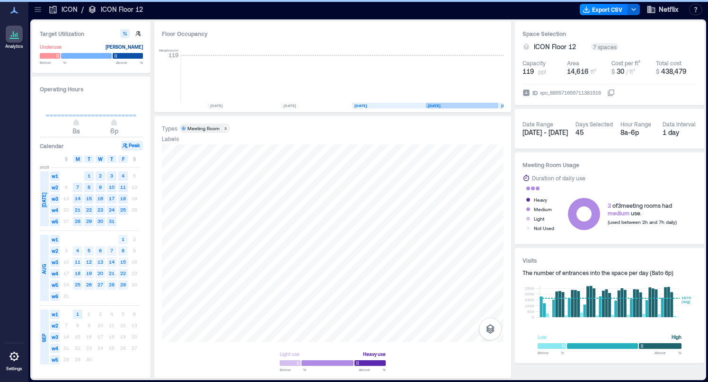
click at [44, 269] on span "AUG" at bounding box center [44, 269] width 8 height 10
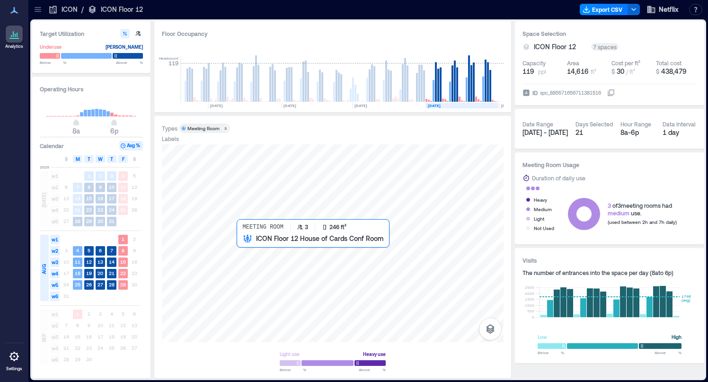
click at [245, 247] on div at bounding box center [332, 243] width 341 height 198
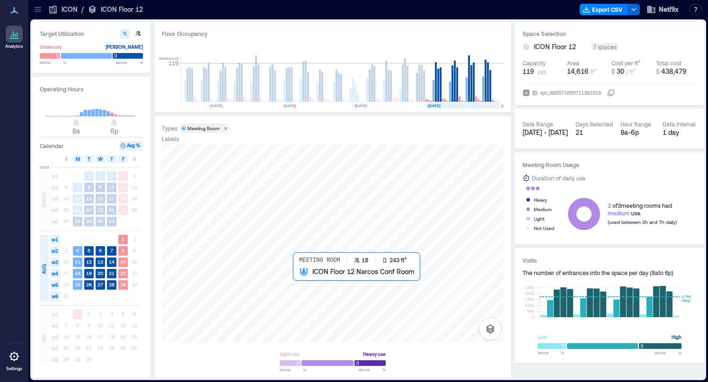
click at [300, 279] on div at bounding box center [332, 243] width 341 height 198
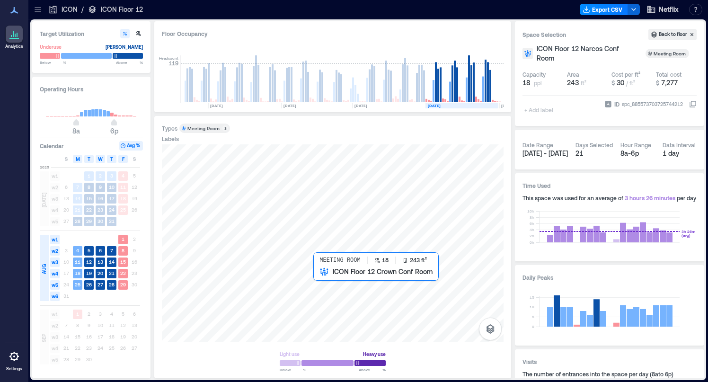
click at [316, 284] on div at bounding box center [332, 243] width 341 height 198
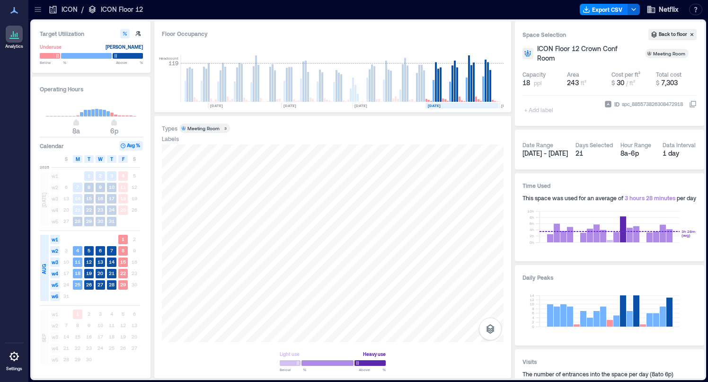
click at [73, 8] on p "ICON" at bounding box center [69, 9] width 16 height 9
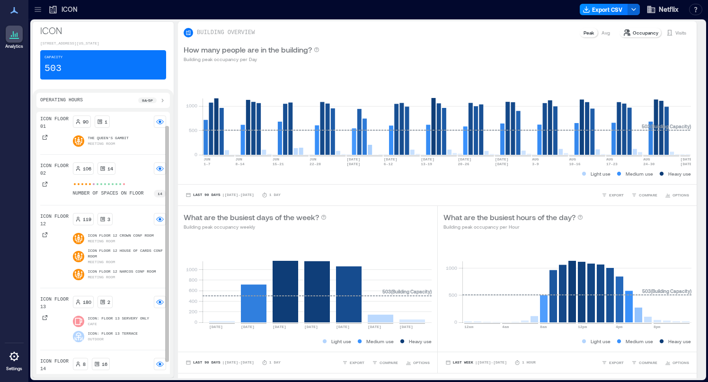
scroll to position [28, 0]
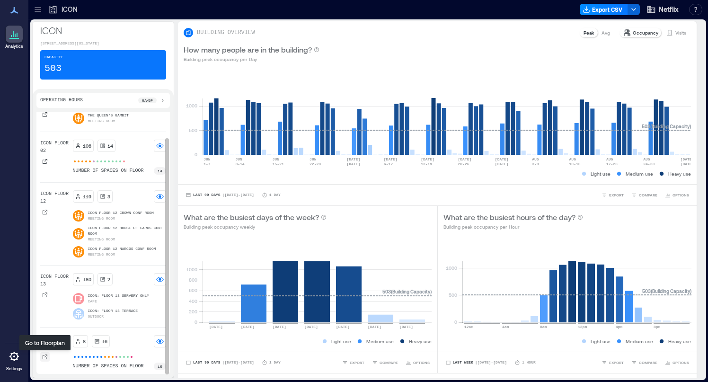
click at [44, 358] on icon at bounding box center [45, 357] width 6 height 6
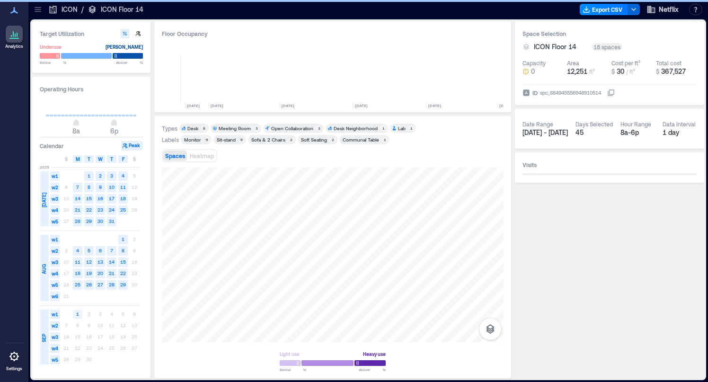
scroll to position [0, 3382]
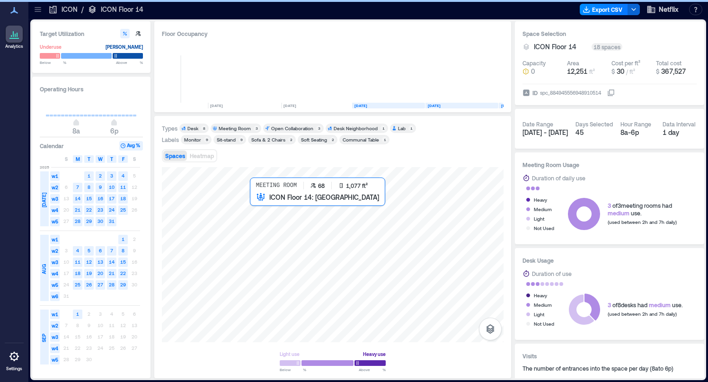
click at [267, 219] on div at bounding box center [332, 254] width 341 height 175
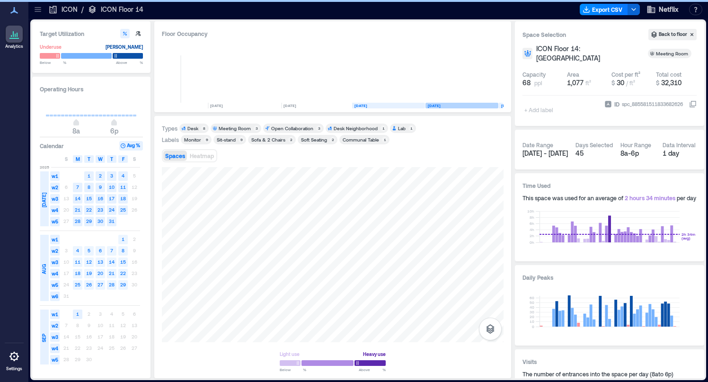
click at [46, 274] on div "AUG" at bounding box center [43, 268] width 9 height 15
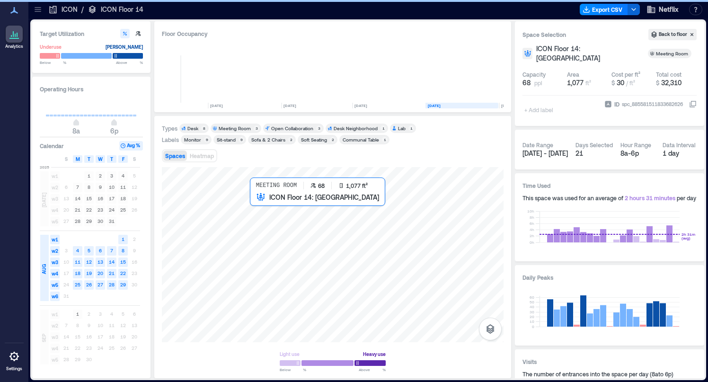
click at [263, 224] on div at bounding box center [332, 254] width 341 height 175
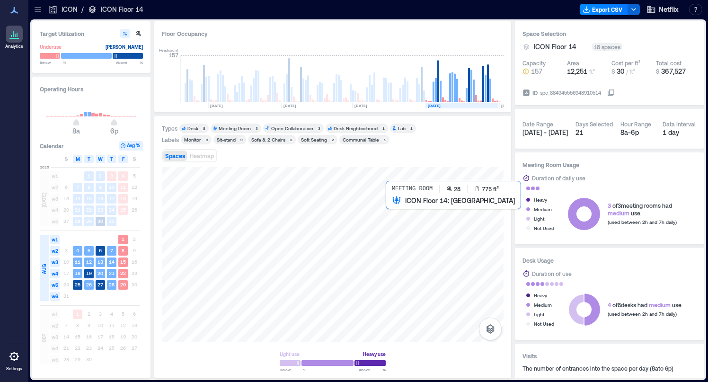
click at [393, 225] on div at bounding box center [332, 254] width 341 height 175
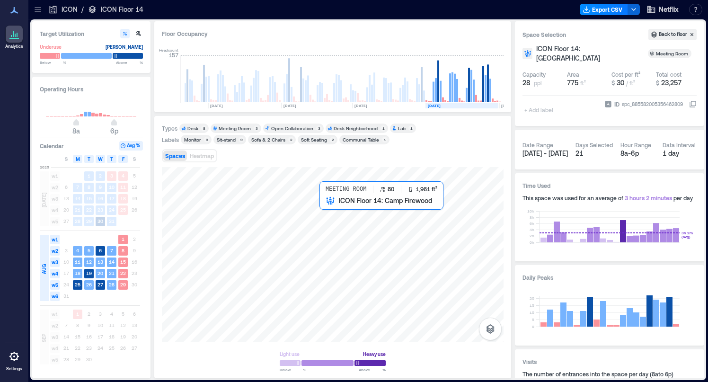
click at [344, 218] on div at bounding box center [332, 254] width 341 height 175
